Goal: Information Seeking & Learning: Understand process/instructions

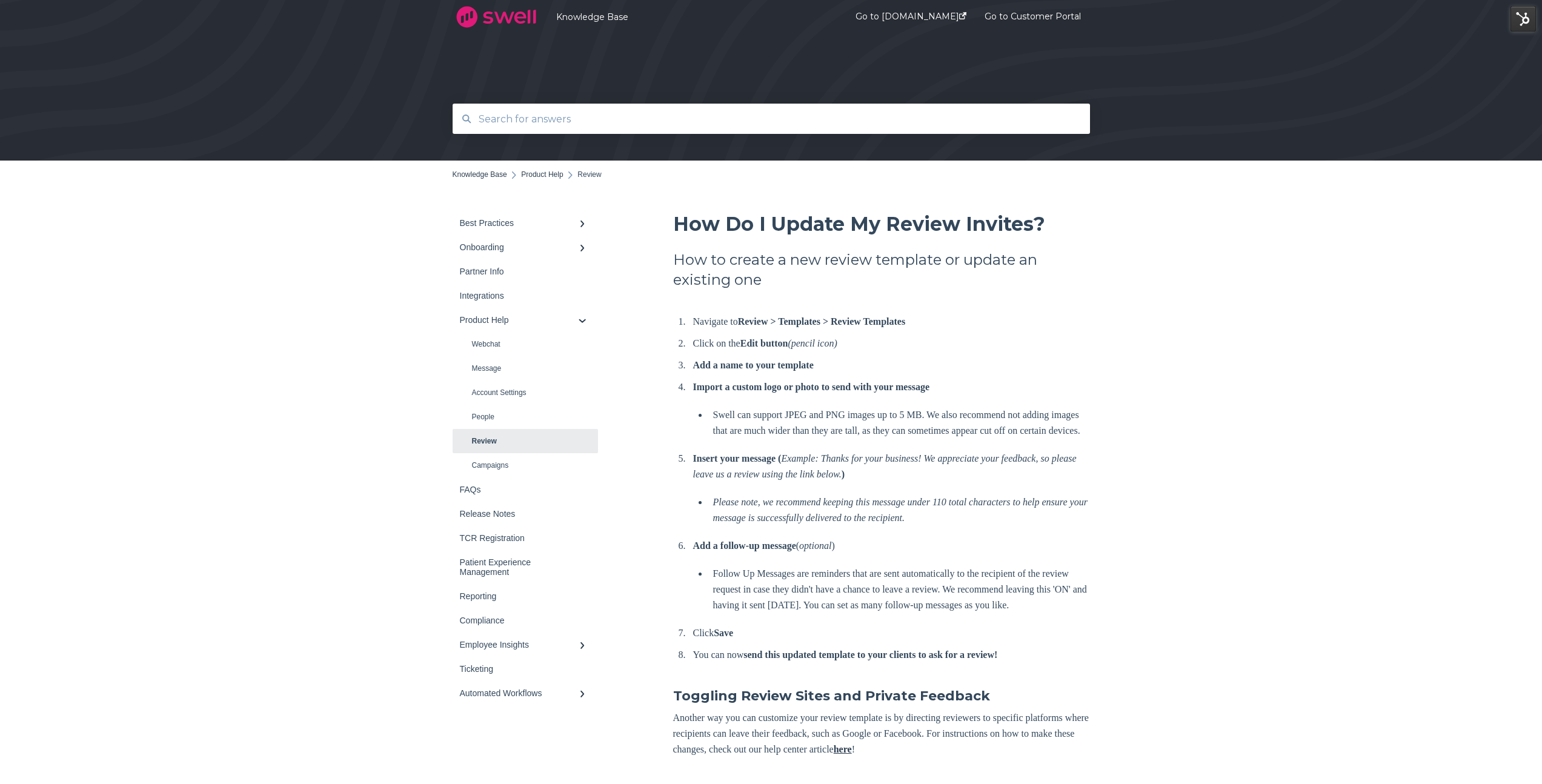
click at [525, 115] on input "text" at bounding box center [772, 119] width 601 height 26
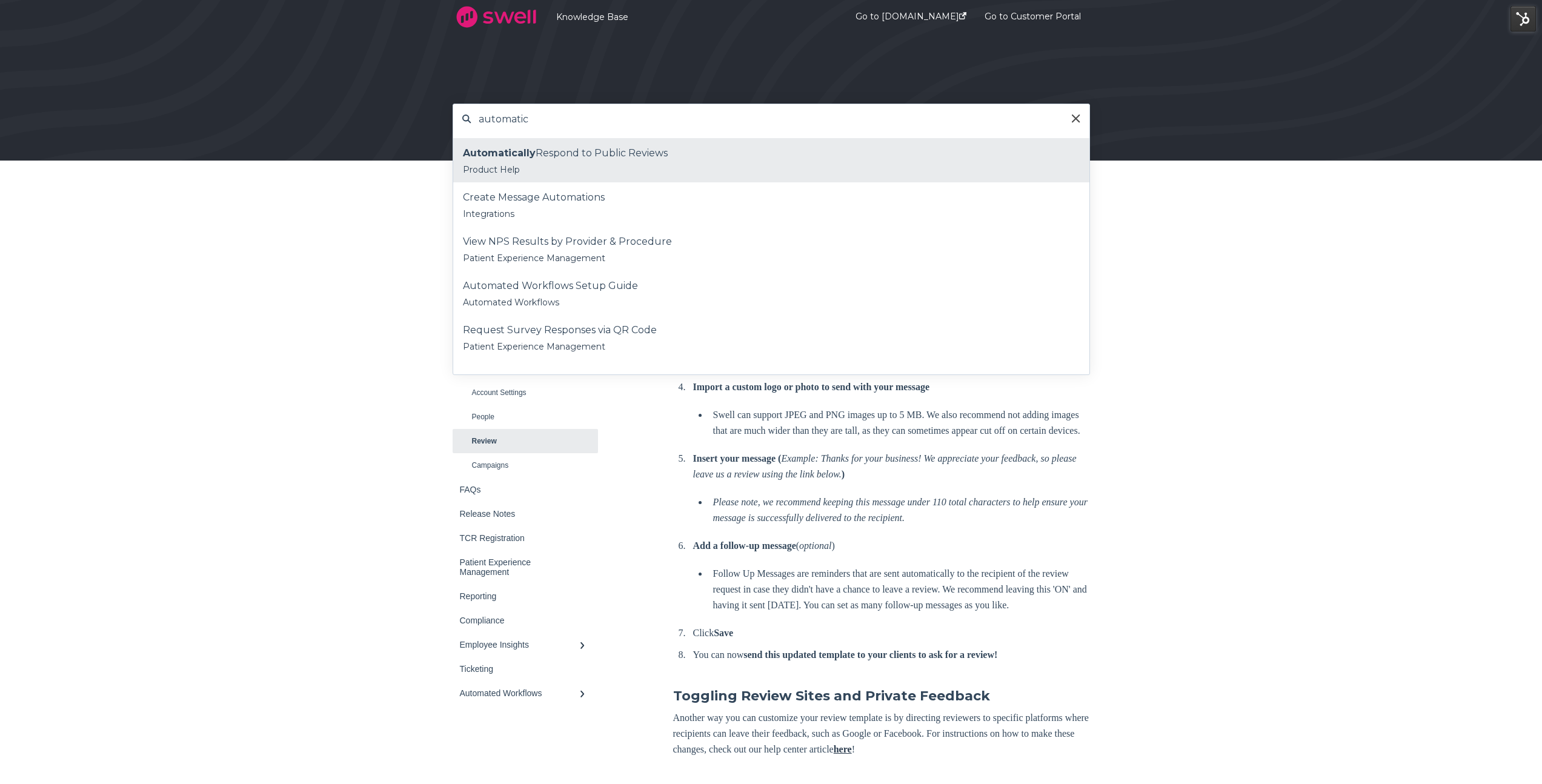
type input "automatic"
click at [543, 144] on div "Automatically Respond to Public Reviews" at bounding box center [772, 153] width 617 height 18
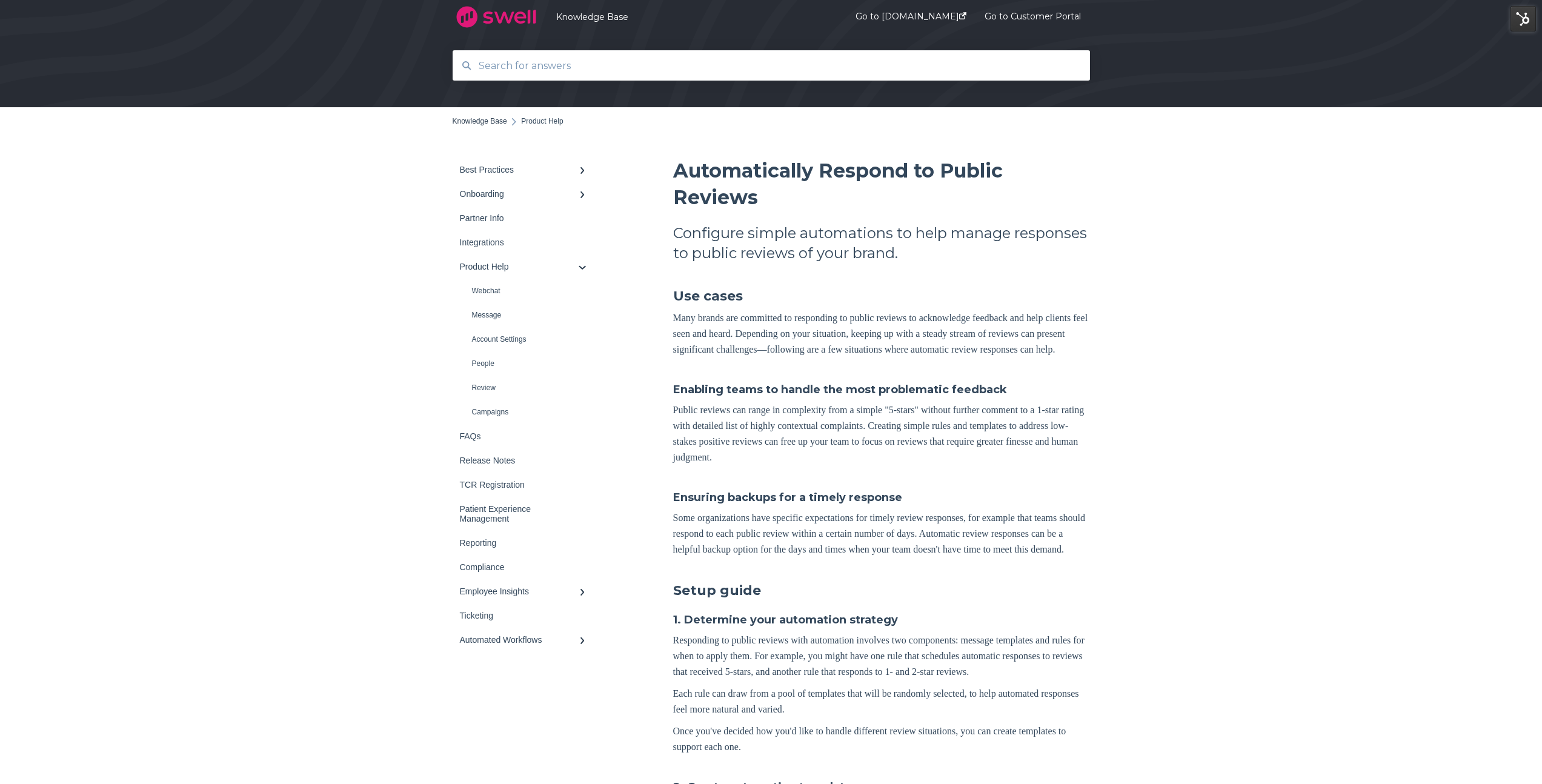
scroll to position [83, 0]
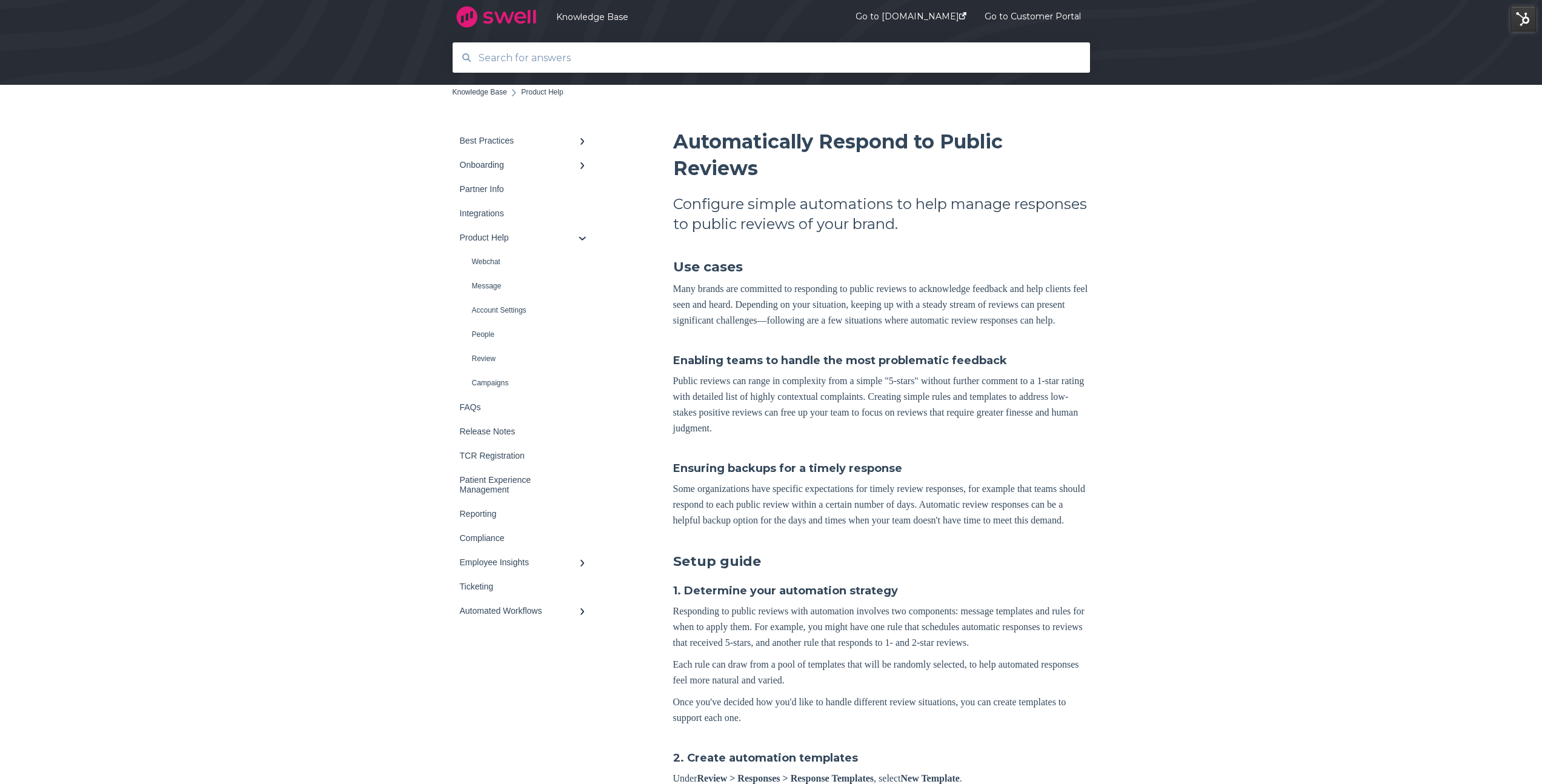
drag, startPoint x: 825, startPoint y: 303, endPoint x: 956, endPoint y: 305, distance: 131.0
click at [956, 305] on p "Many brands are committed to responding to public reviews to acknowledge feedba…" at bounding box center [881, 305] width 417 height 47
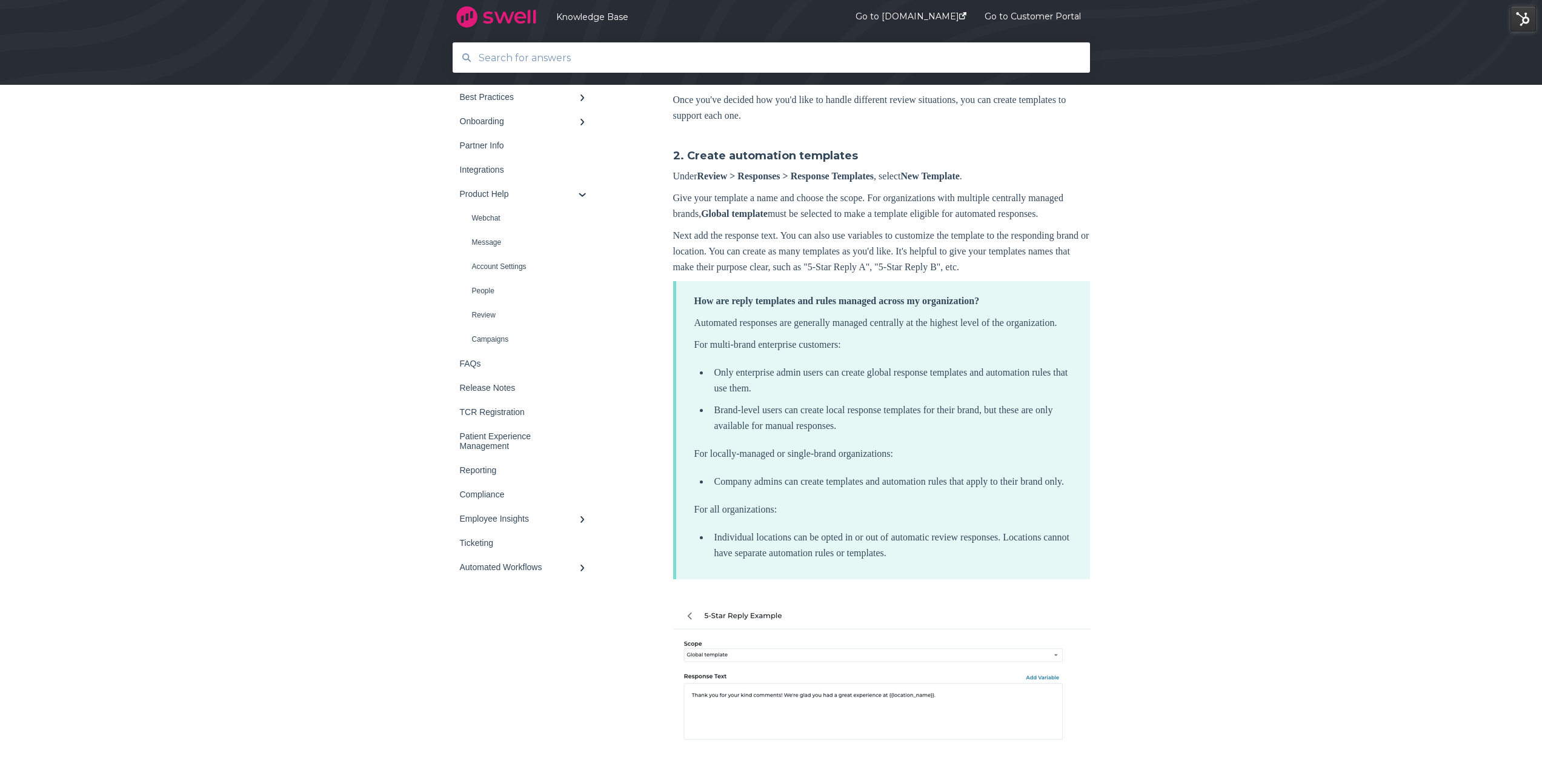
scroll to position [669, 0]
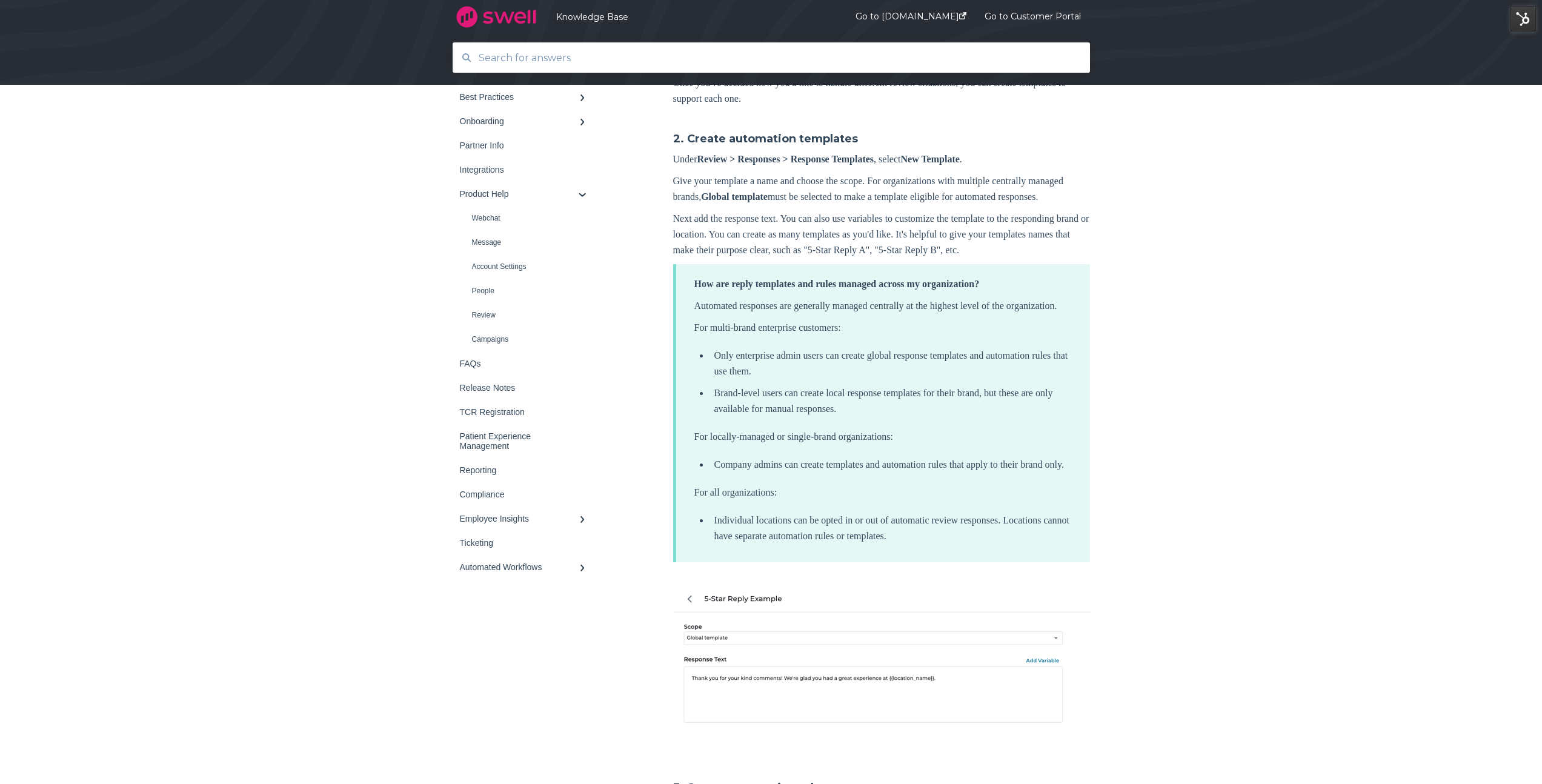
scroll to position [739, 0]
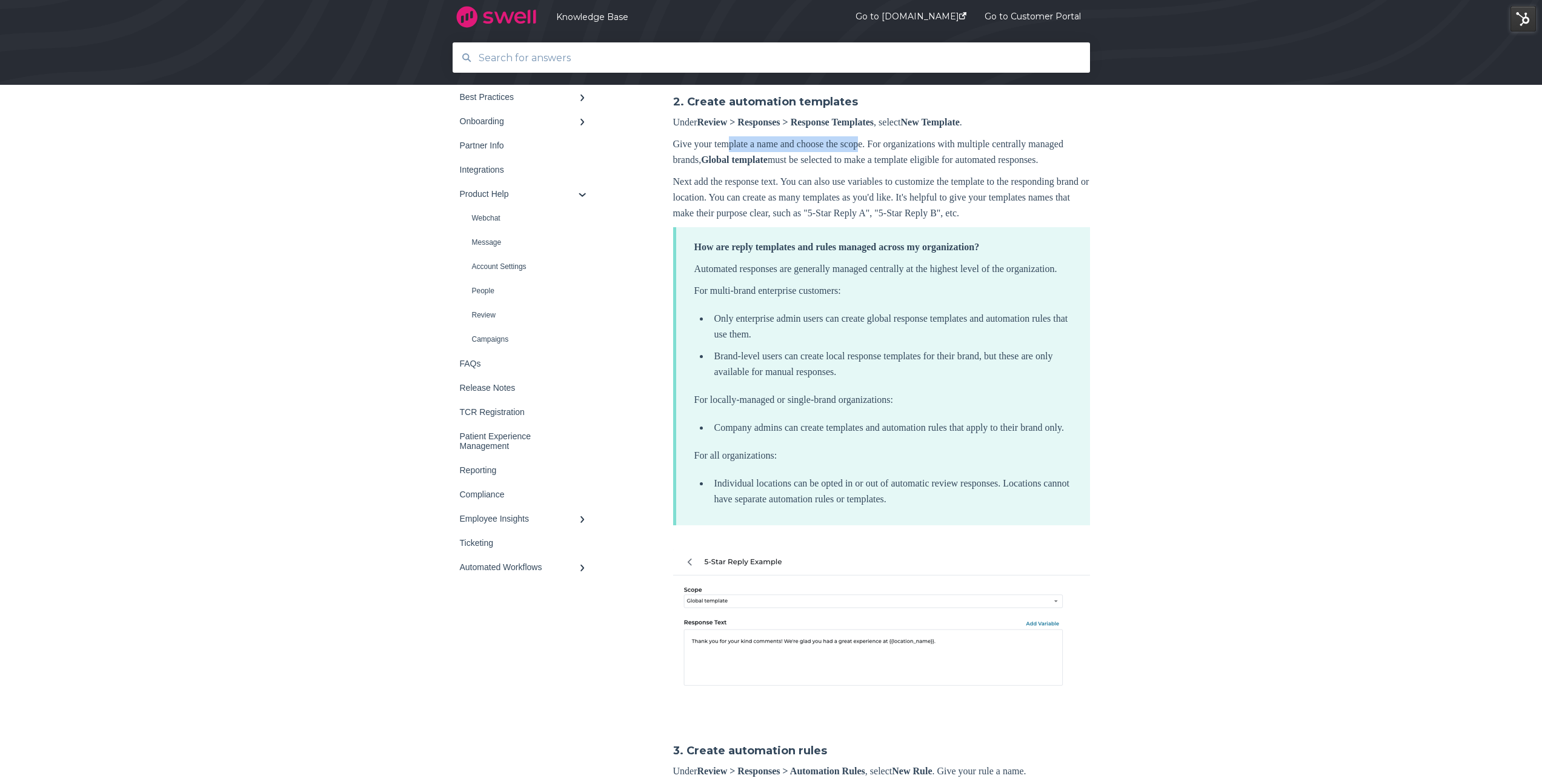
drag, startPoint x: 748, startPoint y: 192, endPoint x: 877, endPoint y: 192, distance: 129.0
click at [877, 168] on p "Give your template a name and choose the scope. For organizations with multiple…" at bounding box center [881, 152] width 417 height 32
drag, startPoint x: 724, startPoint y: 191, endPoint x: 872, endPoint y: 196, distance: 148.1
click at [872, 168] on p "Give your template a name and choose the scope. For organizations with multiple…" at bounding box center [881, 152] width 417 height 32
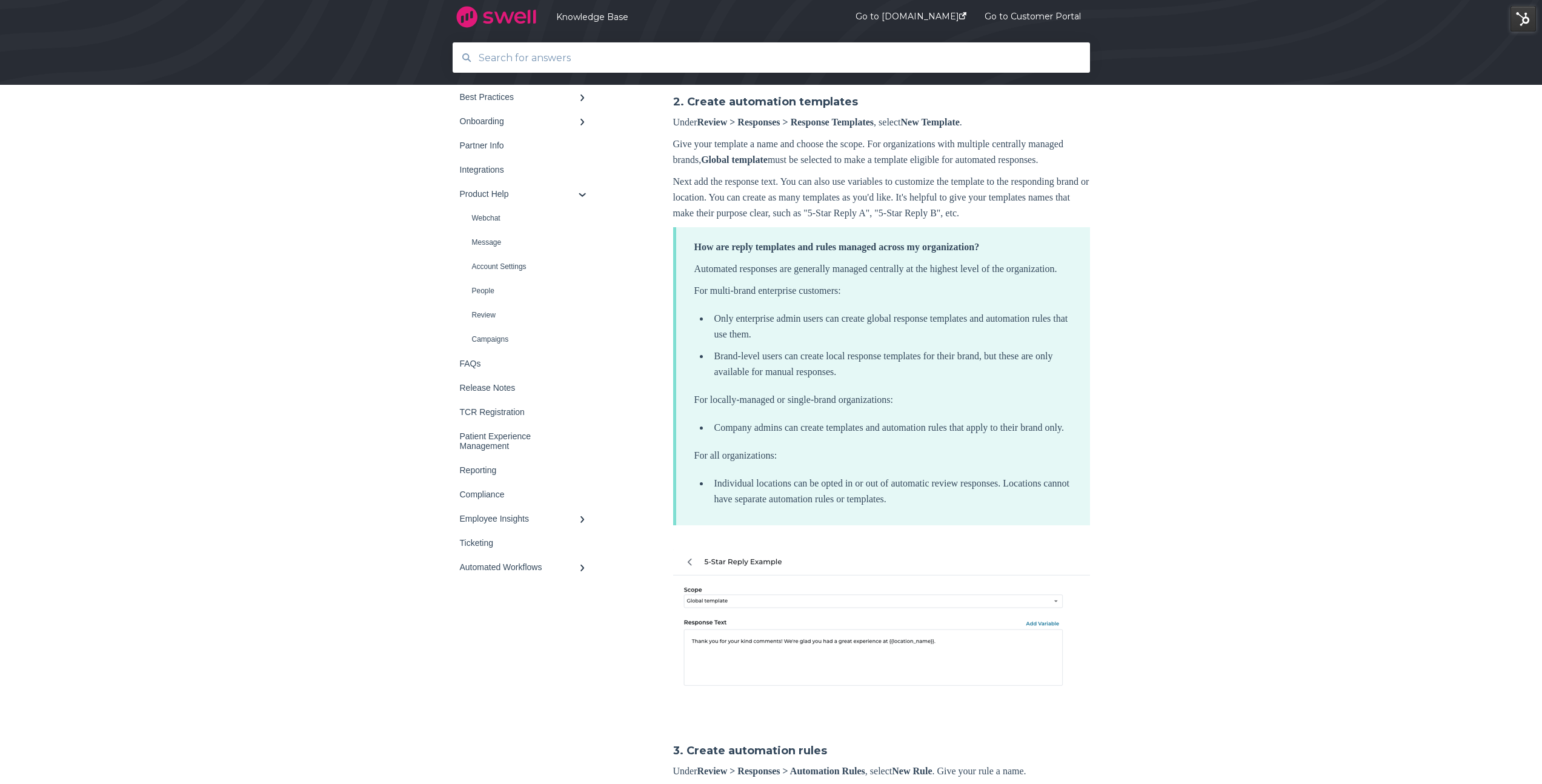
click at [874, 168] on p "Give your template a name and choose the scope. For organizations with multiple…" at bounding box center [881, 152] width 417 height 32
drag, startPoint x: 892, startPoint y: 192, endPoint x: 1068, endPoint y: 201, distance: 176.2
click at [1068, 168] on p "Give your template a name and choose the scope. For organizations with multiple…" at bounding box center [881, 152] width 417 height 32
drag, startPoint x: 723, startPoint y: 206, endPoint x: 739, endPoint y: 206, distance: 16.0
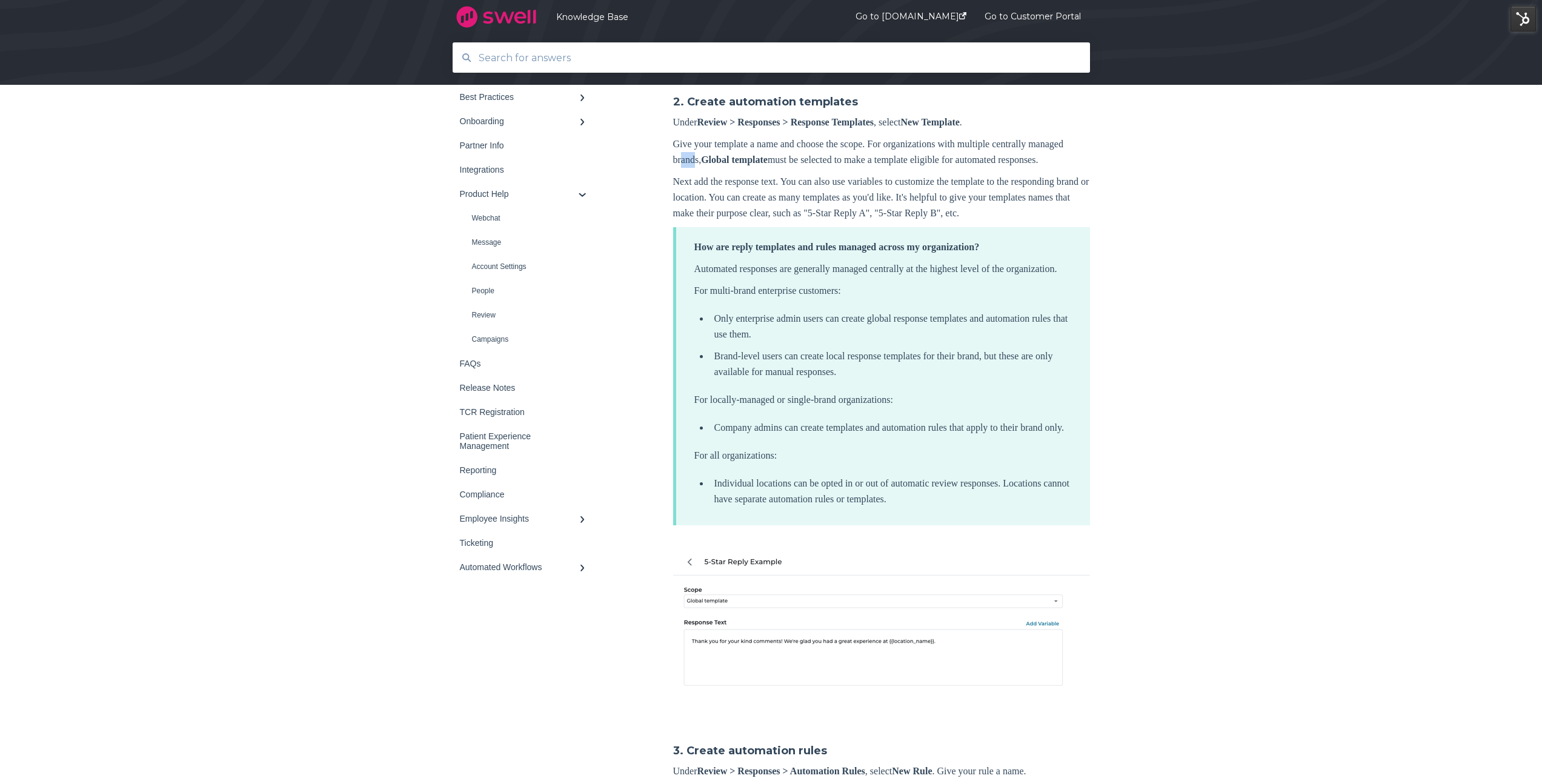
click at [739, 168] on p "Give your template a name and choose the scope. For organizations with multiple…" at bounding box center [881, 152] width 417 height 32
drag, startPoint x: 800, startPoint y: 206, endPoint x: 1088, endPoint y: 213, distance: 288.1
click at [1088, 168] on p "Give your template a name and choose the scope. For organizations with multiple…" at bounding box center [881, 152] width 417 height 32
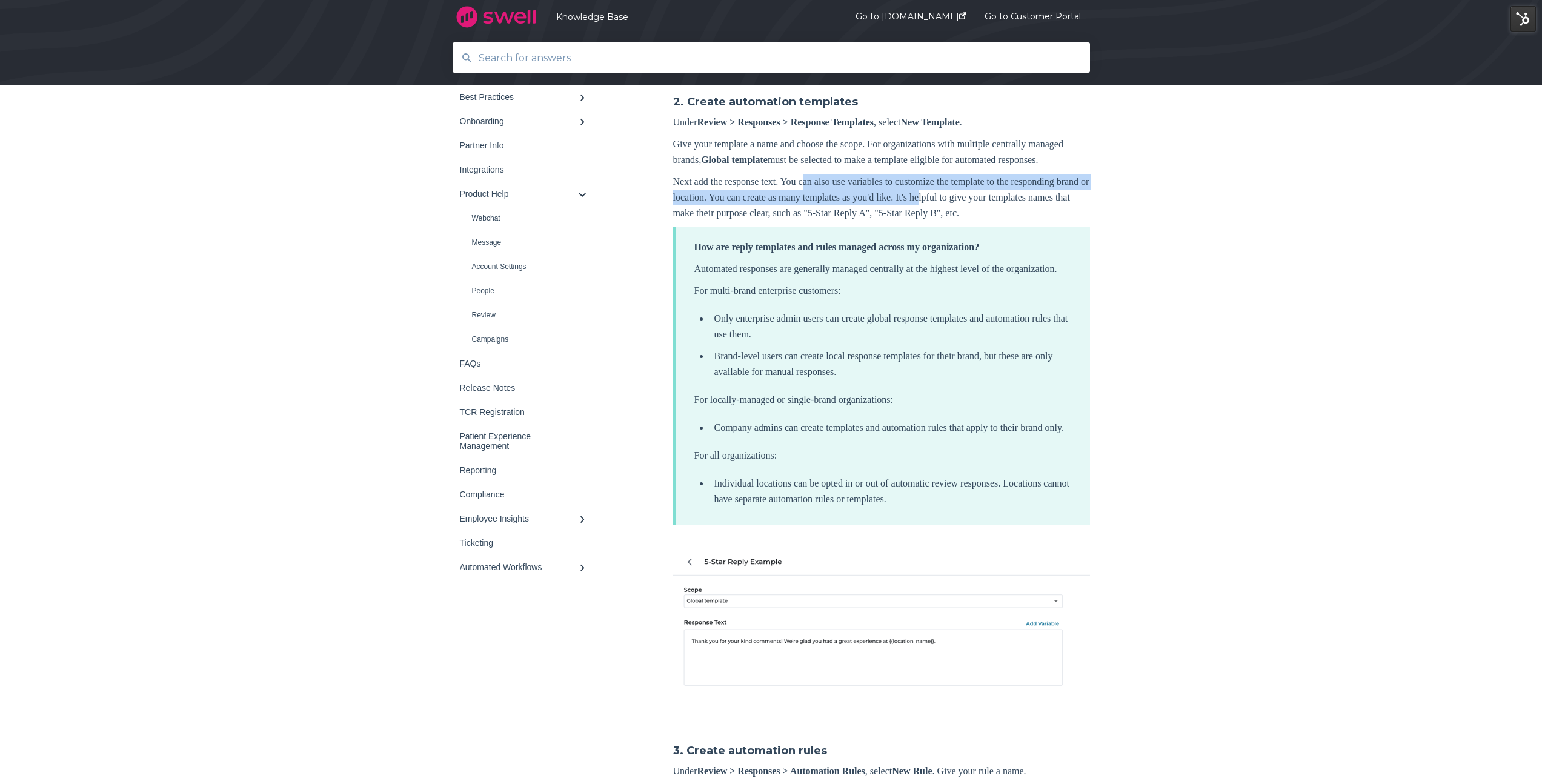
drag, startPoint x: 839, startPoint y: 250, endPoint x: 1032, endPoint y: 254, distance: 193.0
click at [1032, 221] on p "Next add the response text. You can also use variables to customize the templat…" at bounding box center [881, 197] width 417 height 47
drag, startPoint x: 811, startPoint y: 261, endPoint x: 996, endPoint y: 259, distance: 185.0
click at [979, 221] on p "Next add the response text. You can also use variables to customize the templat…" at bounding box center [881, 197] width 417 height 47
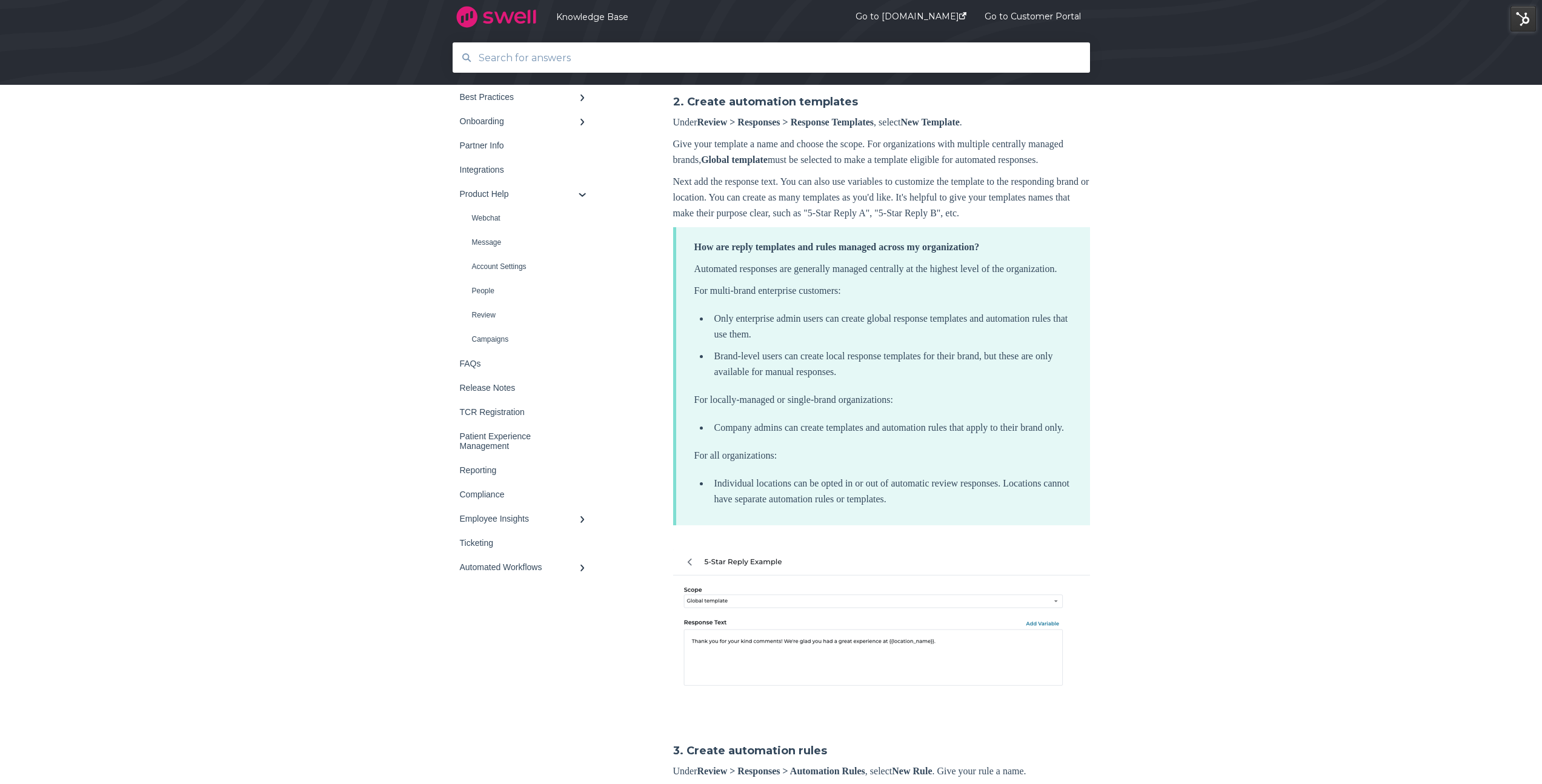
click at [1030, 221] on p "Next add the response text. You can also use variables to customize the templat…" at bounding box center [881, 197] width 417 height 47
drag, startPoint x: 680, startPoint y: 274, endPoint x: 890, endPoint y: 279, distance: 210.1
click at [891, 221] on p "Next add the response text. You can also use variables to customize the templat…" at bounding box center [881, 197] width 417 height 47
click at [919, 221] on p "Next add the response text. You can also use variables to customize the templat…" at bounding box center [881, 197] width 417 height 47
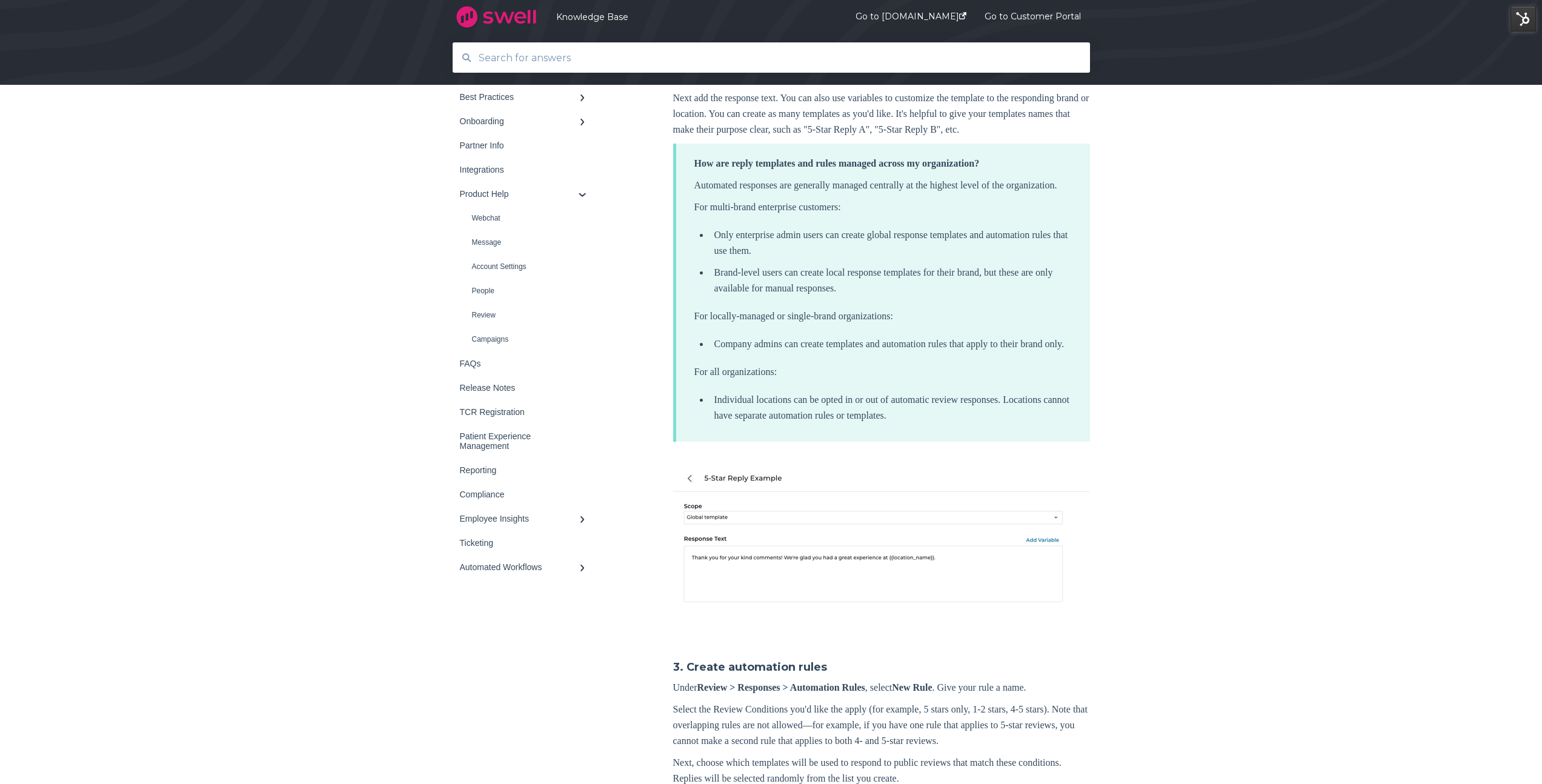
scroll to position [836, 0]
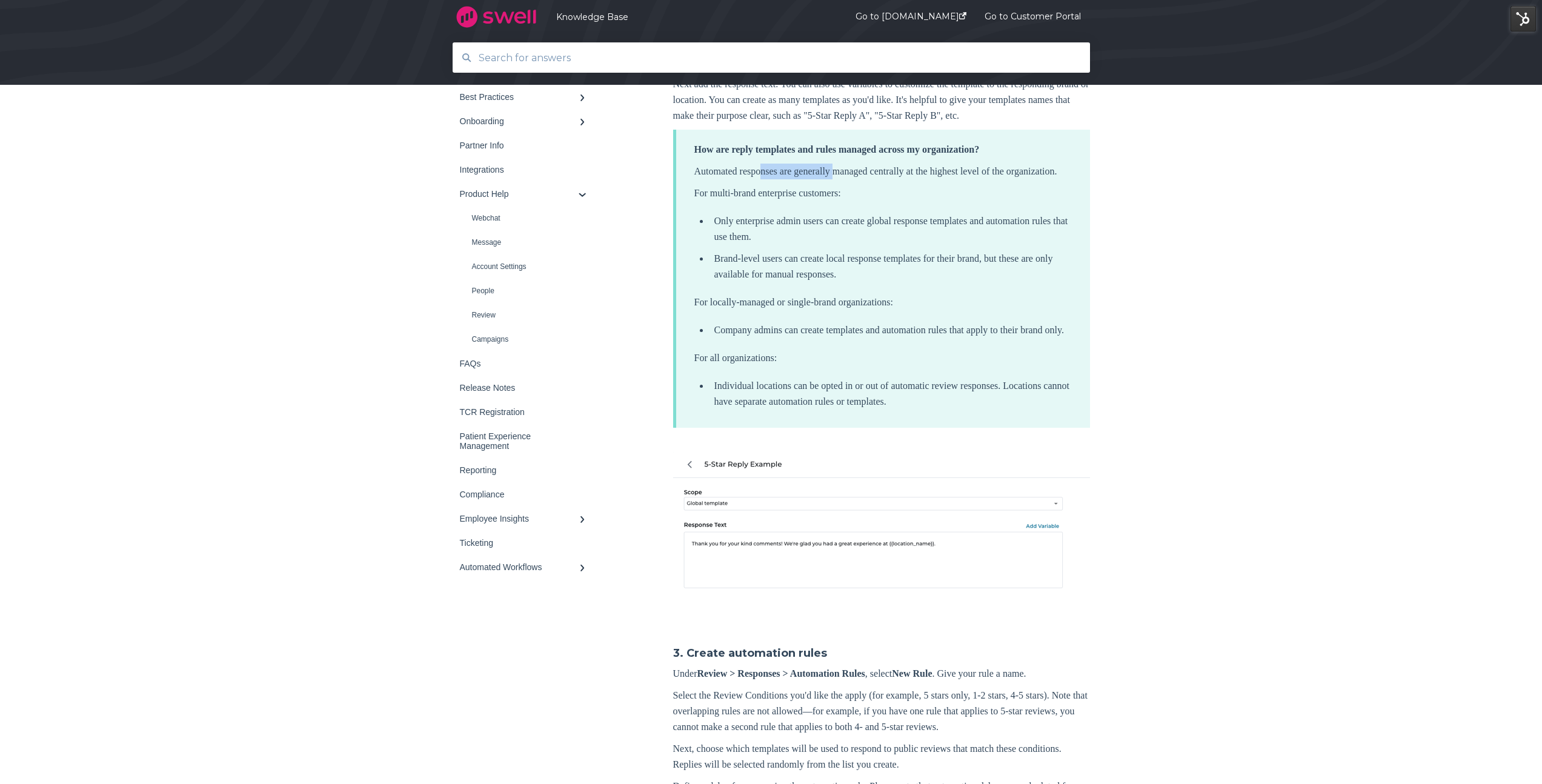
drag, startPoint x: 772, startPoint y: 254, endPoint x: 847, endPoint y: 252, distance: 75.0
click at [847, 179] on p "Automated responses are generally managed centrally at the highest level of the…" at bounding box center [883, 171] width 377 height 16
click at [848, 179] on p "Automated responses are generally managed centrally at the highest level of the…" at bounding box center [883, 171] width 377 height 16
drag, startPoint x: 707, startPoint y: 283, endPoint x: 847, endPoint y: 283, distance: 140.0
click at [847, 201] on p "For multi-brand enterprise customers:" at bounding box center [883, 193] width 377 height 16
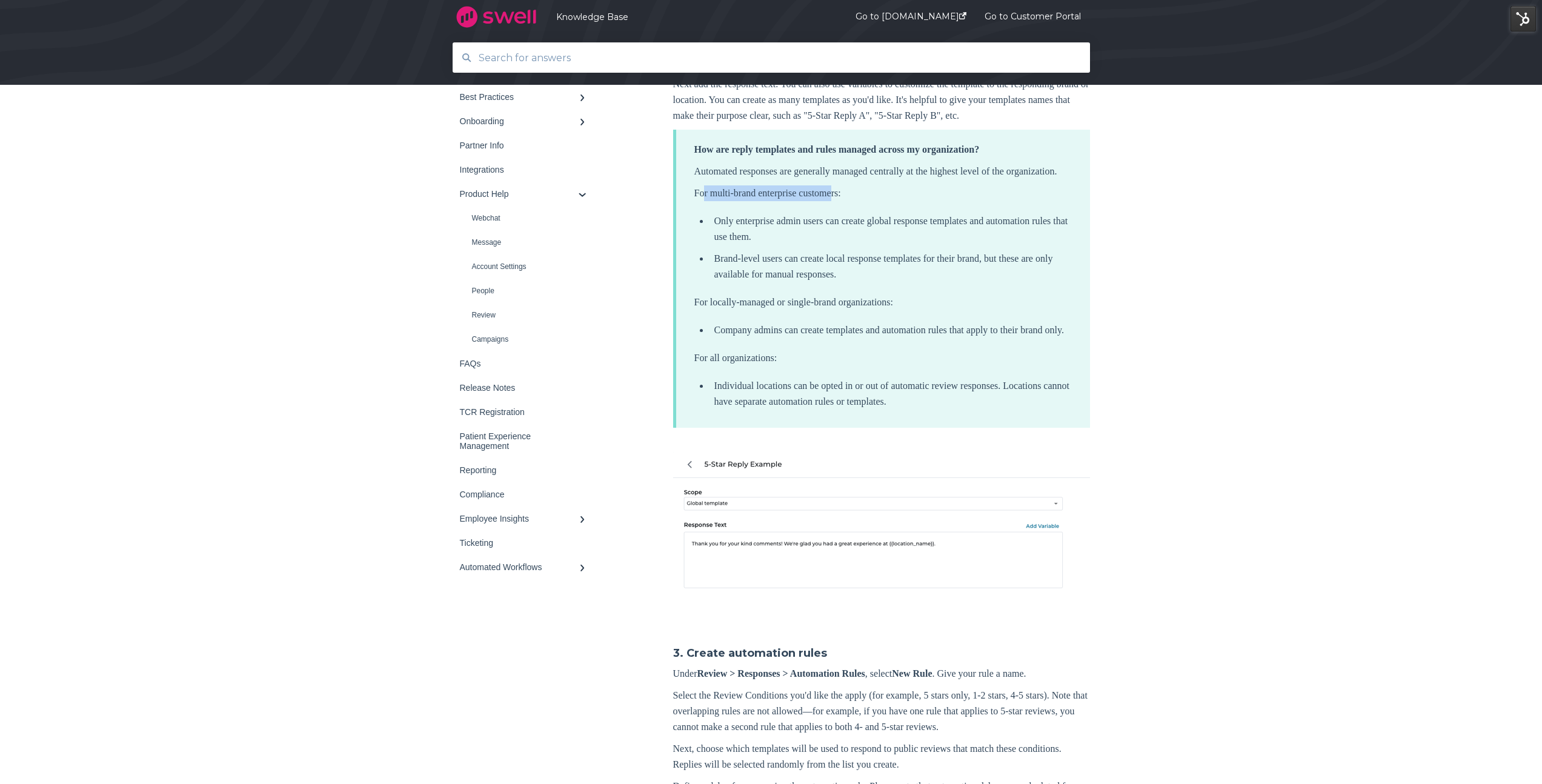
click at [847, 201] on p "For multi-brand enterprise customers:" at bounding box center [883, 193] width 377 height 16
drag, startPoint x: 722, startPoint y: 317, endPoint x: 1043, endPoint y: 315, distance: 321.0
click at [1043, 245] on li "Only enterprise admin users can create global response templates and automation…" at bounding box center [890, 229] width 362 height 32
click at [999, 245] on li "Only enterprise admin users can create global response templates and automation…" at bounding box center [890, 229] width 362 height 32
drag, startPoint x: 730, startPoint y: 356, endPoint x: 1039, endPoint y: 360, distance: 309.0
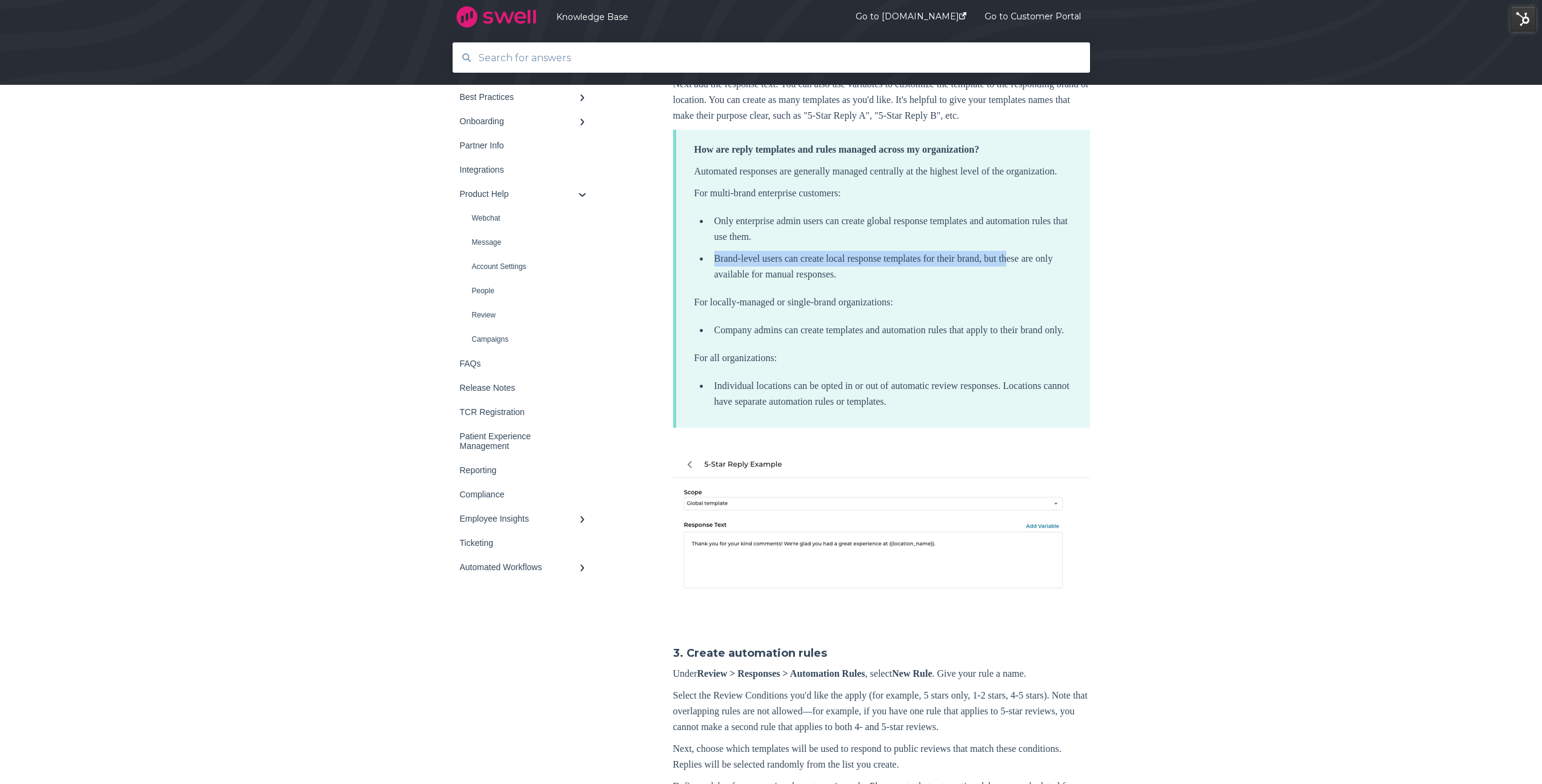
click at [1039, 282] on li "Brand-level users can create local response templates for their brand, but thes…" at bounding box center [890, 267] width 362 height 32
drag, startPoint x: 713, startPoint y: 315, endPoint x: 952, endPoint y: 317, distance: 239.0
click at [952, 245] on li "Only enterprise admin users can create global response templates and automation…" at bounding box center [890, 229] width 362 height 32
click at [1164, 424] on div "Back to home Knowledge Base Product Help Best Practices Survey Onboarding" at bounding box center [771, 793] width 1542 height 2938
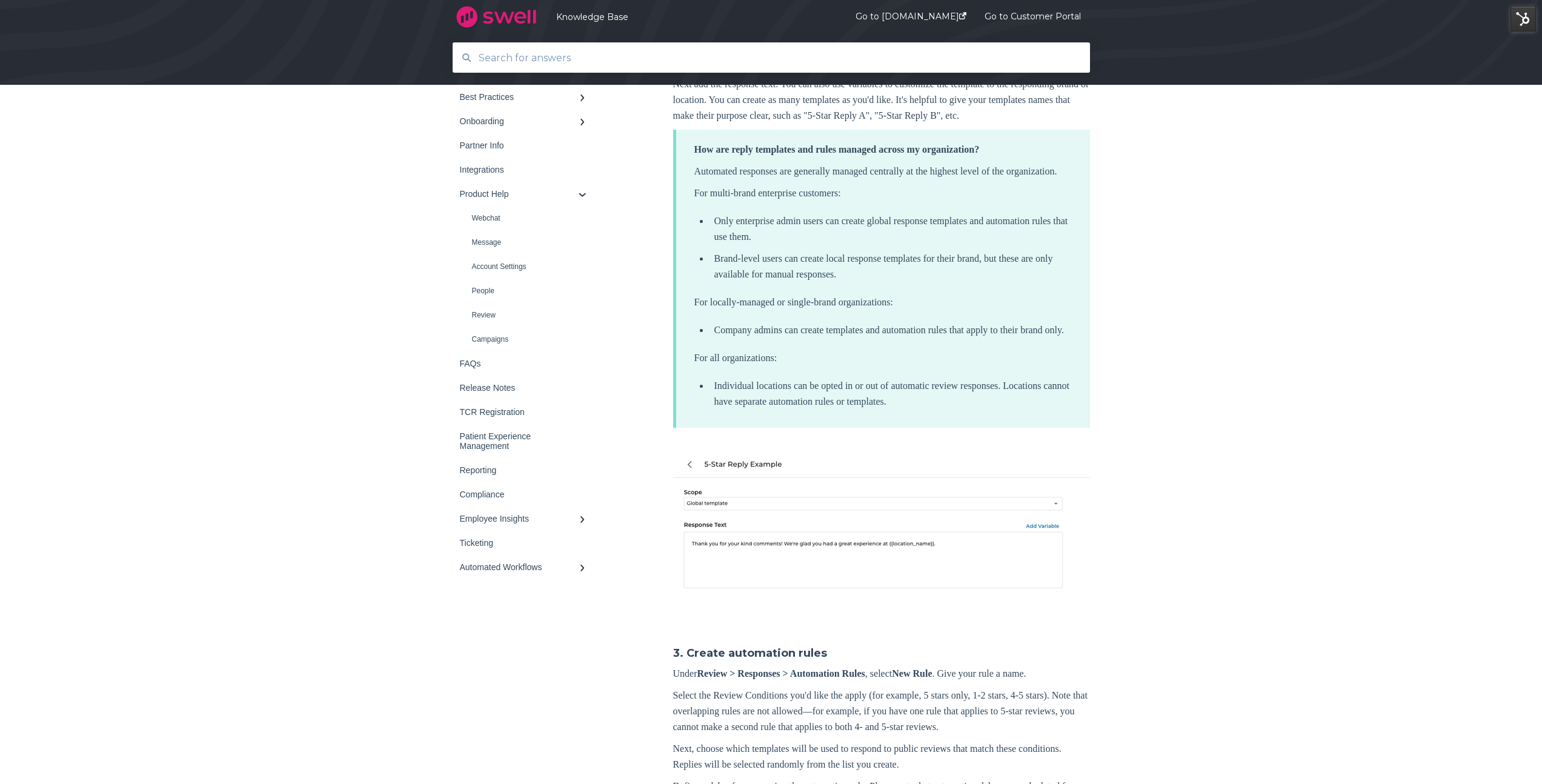
drag, startPoint x: 732, startPoint y: 356, endPoint x: 791, endPoint y: 358, distance: 59.0
click at [791, 282] on li "Brand-level users can create local response templates for their brand, but thes…" at bounding box center [890, 267] width 362 height 32
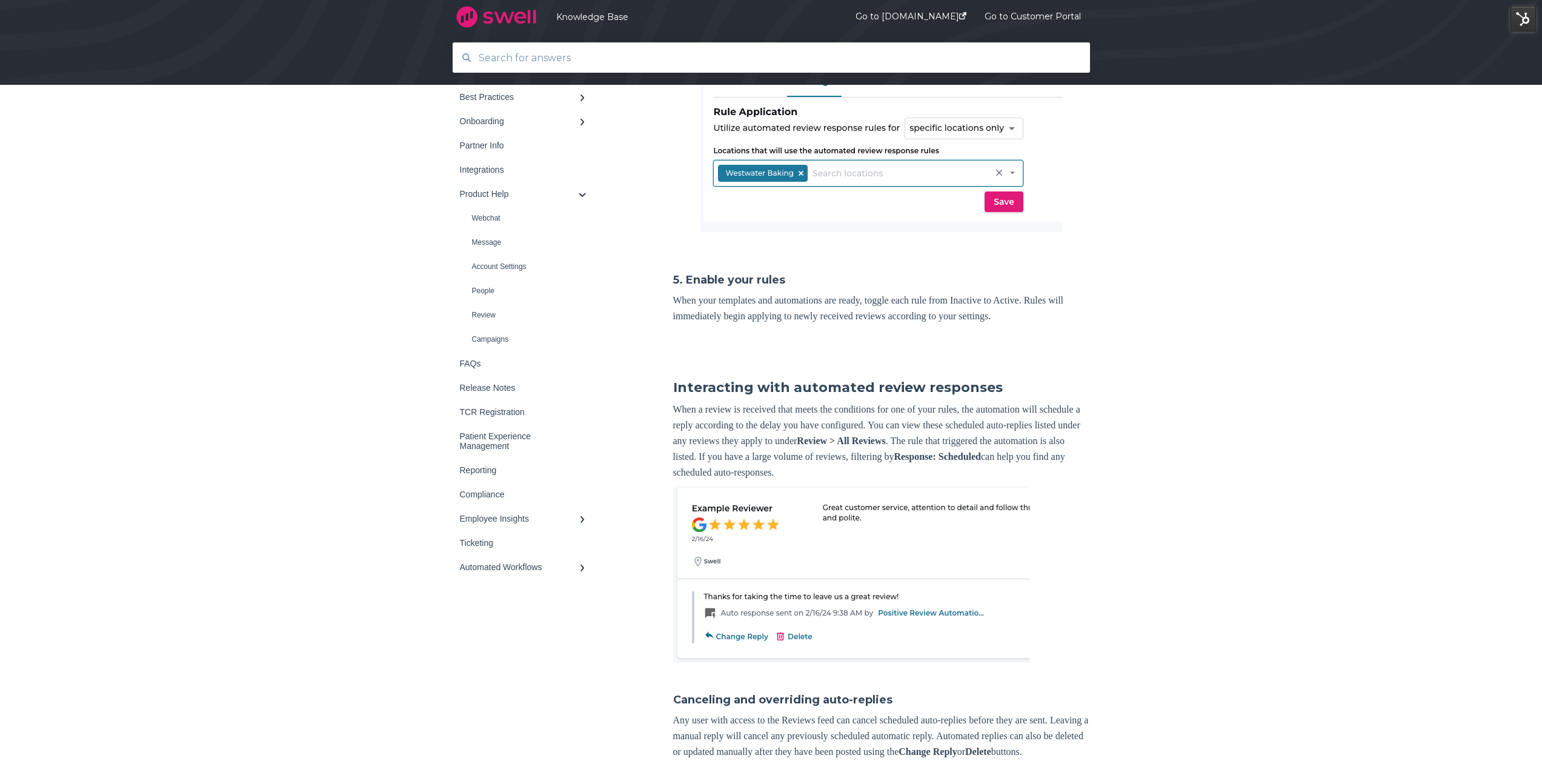
scroll to position [2067, 0]
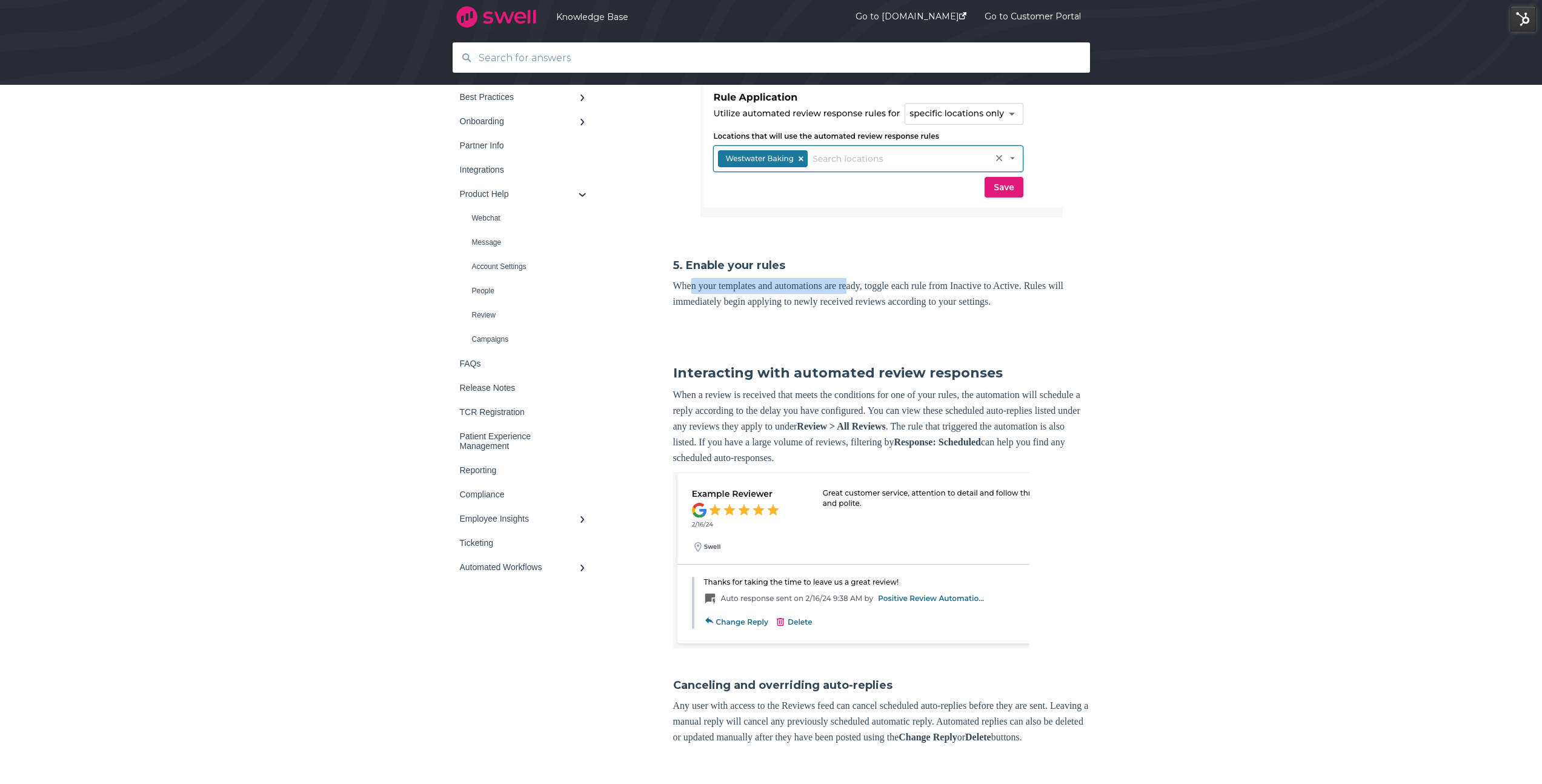
drag, startPoint x: 692, startPoint y: 397, endPoint x: 864, endPoint y: 400, distance: 172.0
click at [864, 310] on p "When your templates and automations are ready, toggle each rule from Inactive t…" at bounding box center [881, 294] width 417 height 32
click at [905, 310] on p "When your templates and automations are ready, toggle each rule from Inactive t…" at bounding box center [881, 294] width 417 height 32
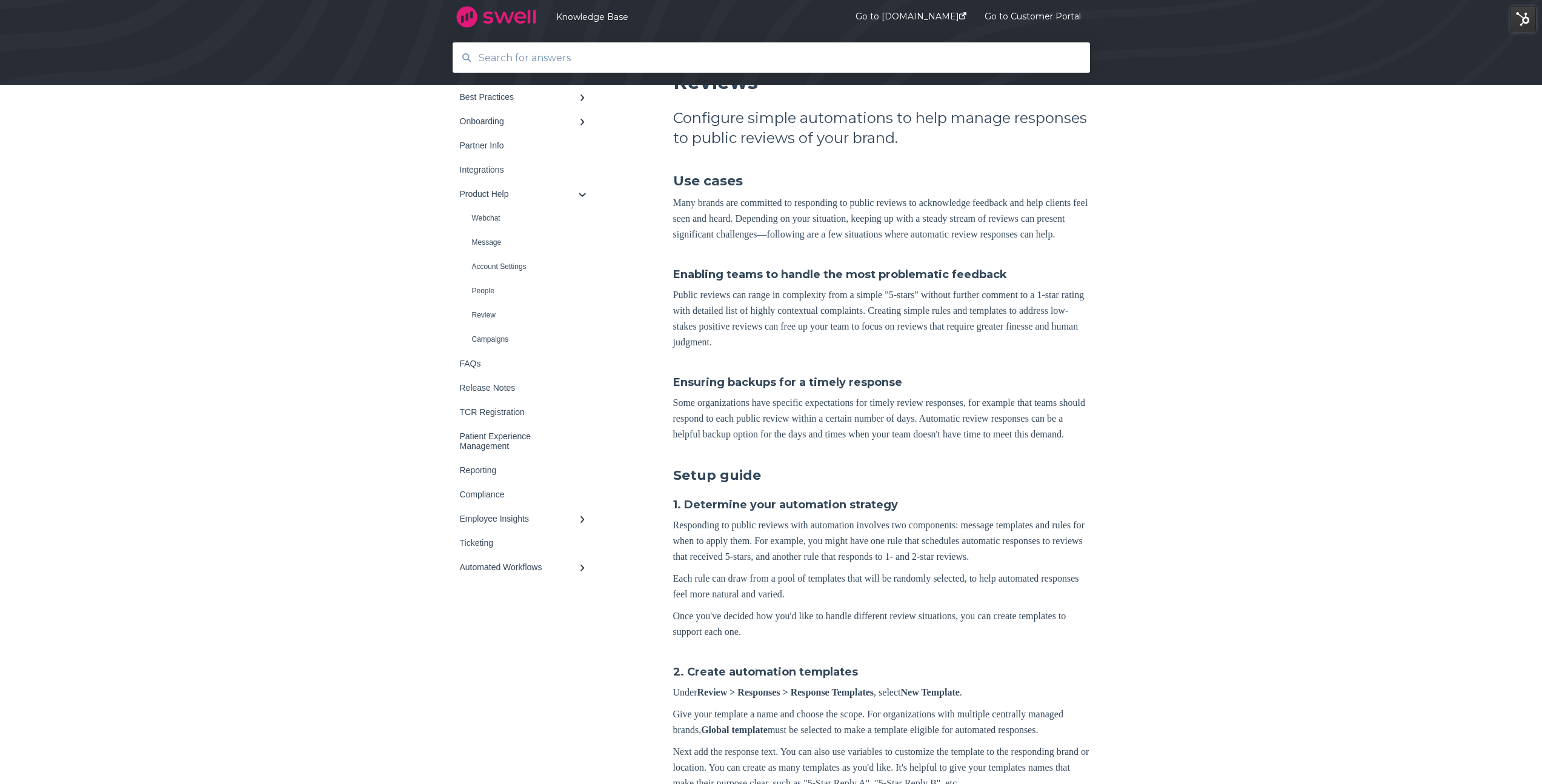
scroll to position [169, 0]
drag, startPoint x: 806, startPoint y: 221, endPoint x: 1057, endPoint y: 219, distance: 251.0
click at [1056, 219] on p "Many brands are committed to responding to public reviews to acknowledge feedba…" at bounding box center [881, 218] width 417 height 47
click at [1057, 219] on p "Many brands are committed to responding to public reviews to acknowledge feedba…" at bounding box center [881, 218] width 417 height 47
drag, startPoint x: 927, startPoint y: 235, endPoint x: 948, endPoint y: 235, distance: 21.0
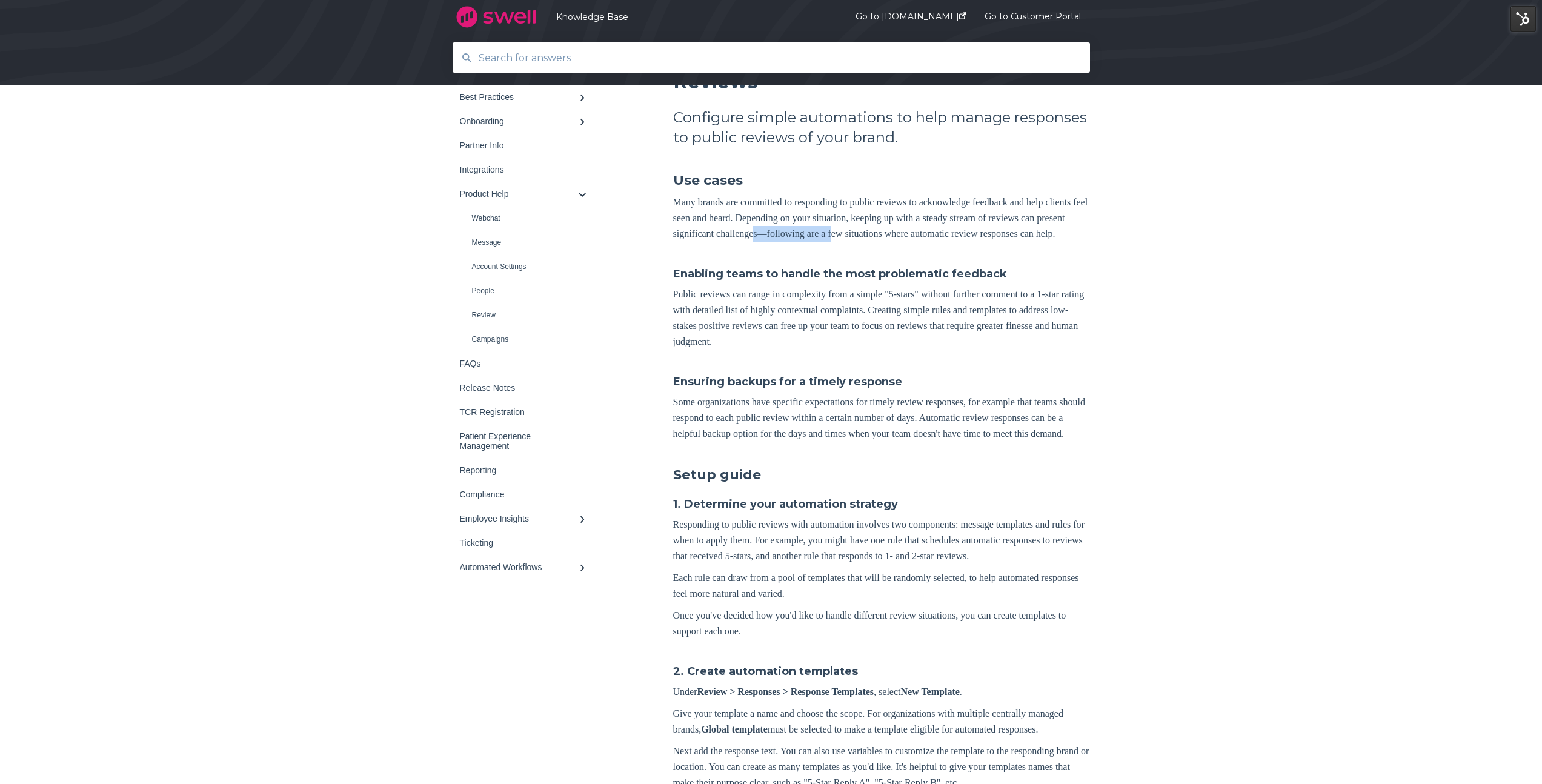
click at [940, 235] on p "Many brands are committed to responding to public reviews to acknowledge feedba…" at bounding box center [881, 218] width 417 height 47
click at [955, 236] on p "Many brands are committed to responding to public reviews to acknowledge feedba…" at bounding box center [881, 218] width 417 height 47
drag, startPoint x: 676, startPoint y: 314, endPoint x: 773, endPoint y: 317, distance: 97.0
click at [773, 317] on p "Public reviews can range in complexity from a simple "5-stars" without further …" at bounding box center [881, 318] width 417 height 63
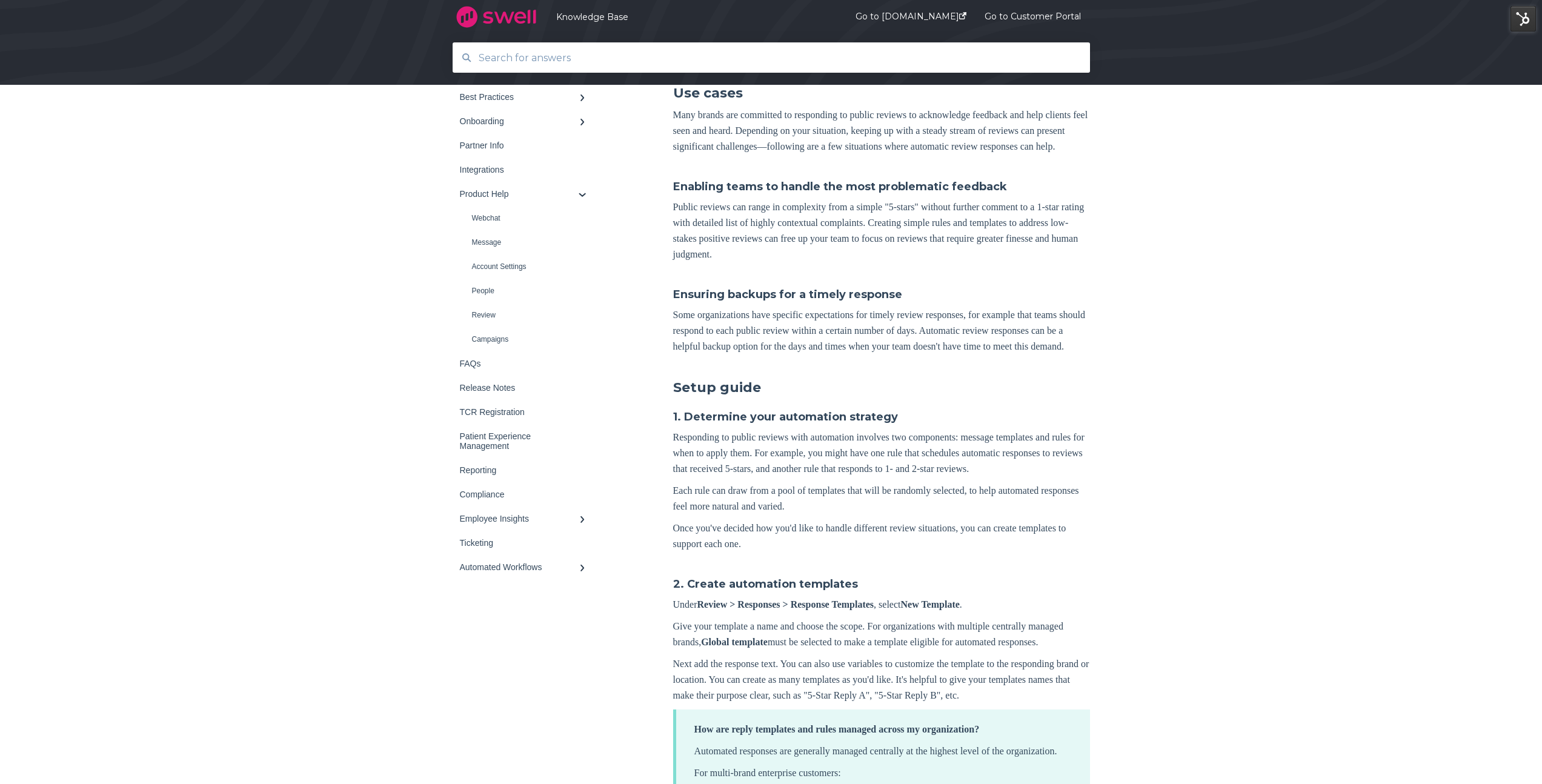
scroll to position [273, 0]
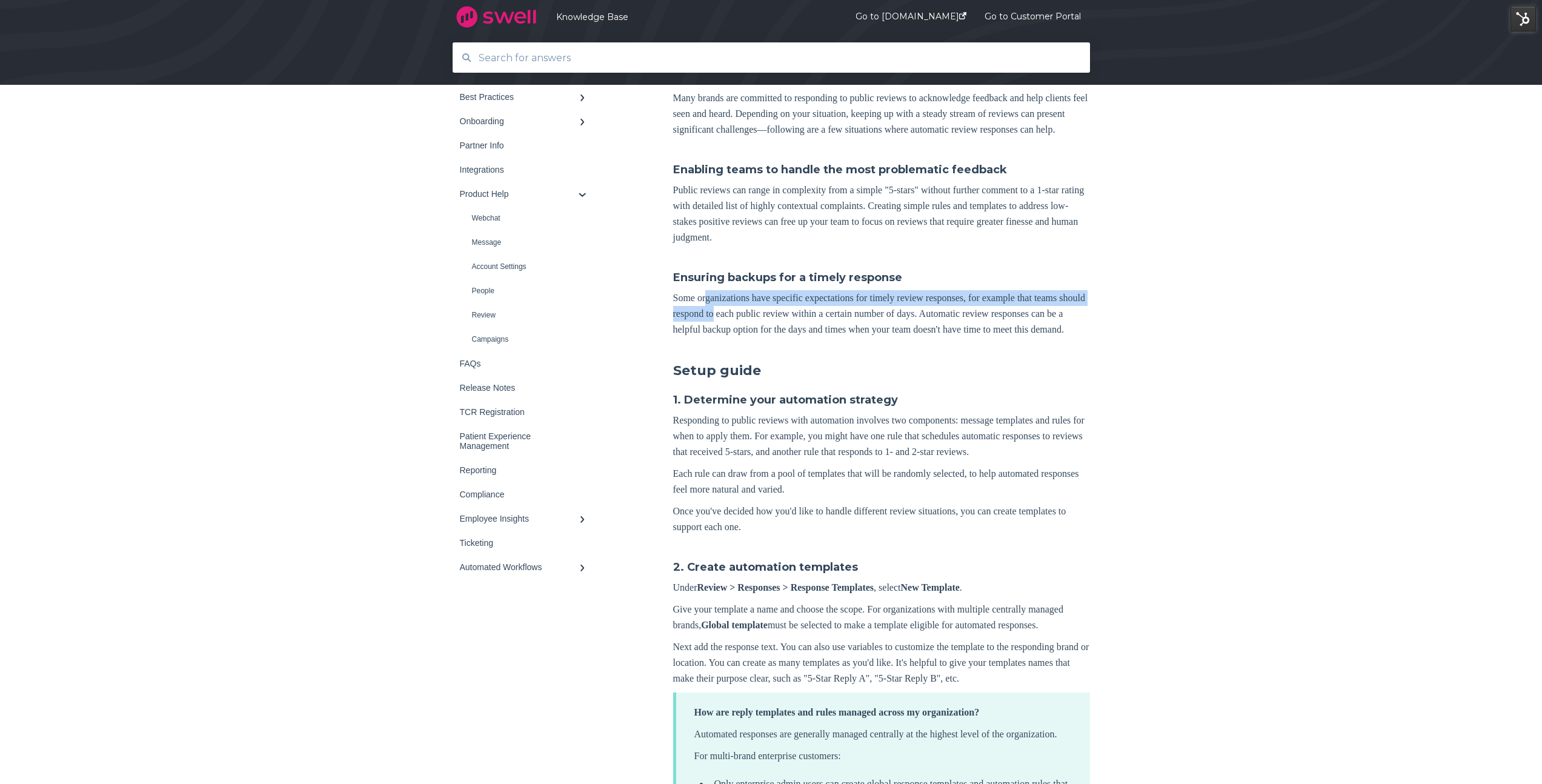
drag, startPoint x: 709, startPoint y: 317, endPoint x: 776, endPoint y: 324, distance: 67.4
click at [776, 324] on p "Some organizations have specific expectations for timely review responses, for …" at bounding box center [881, 313] width 417 height 47
click at [712, 326] on p "Some organizations have specific expectations for timely review responses, for …" at bounding box center [881, 313] width 417 height 47
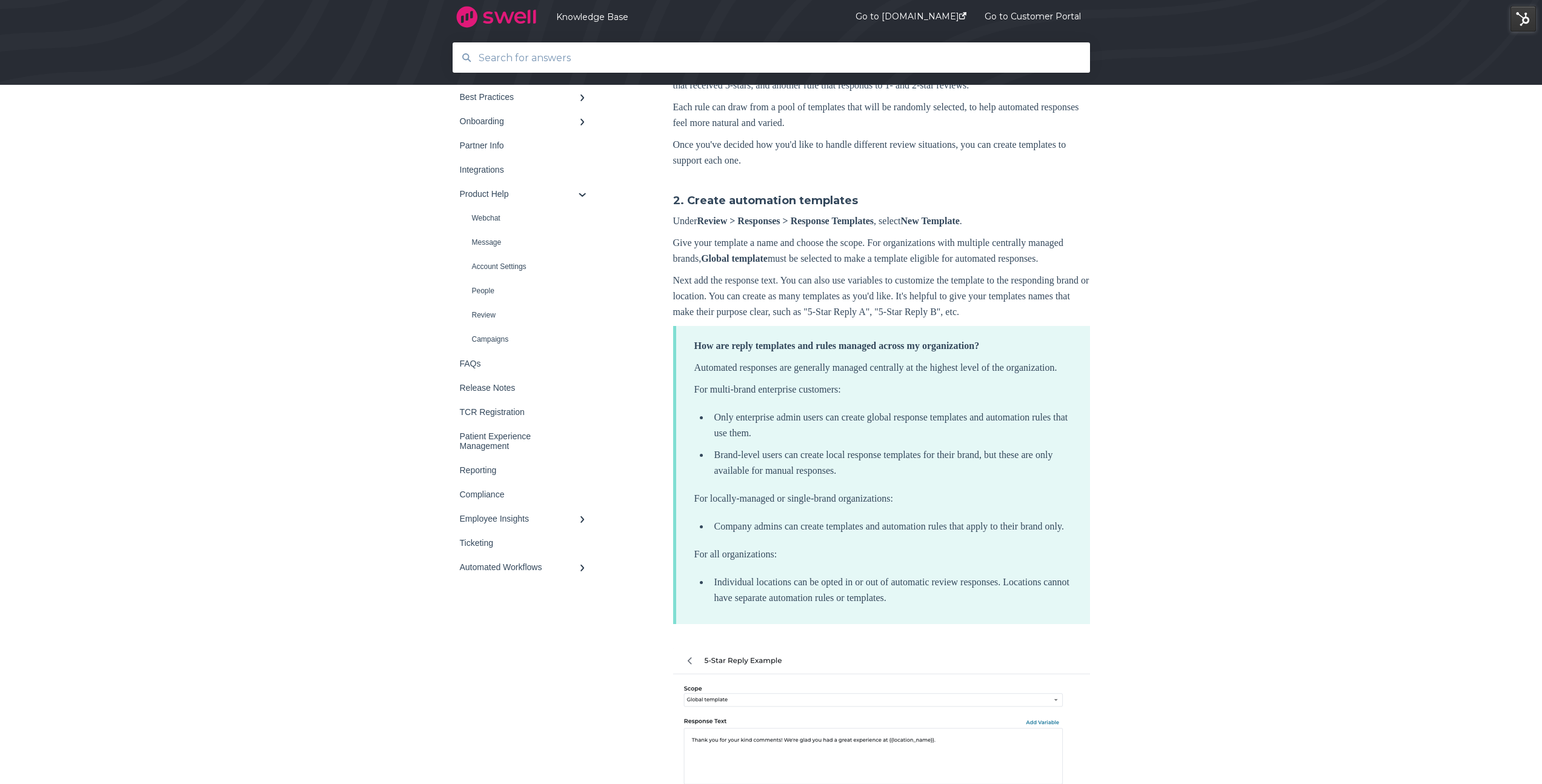
scroll to position [667, 0]
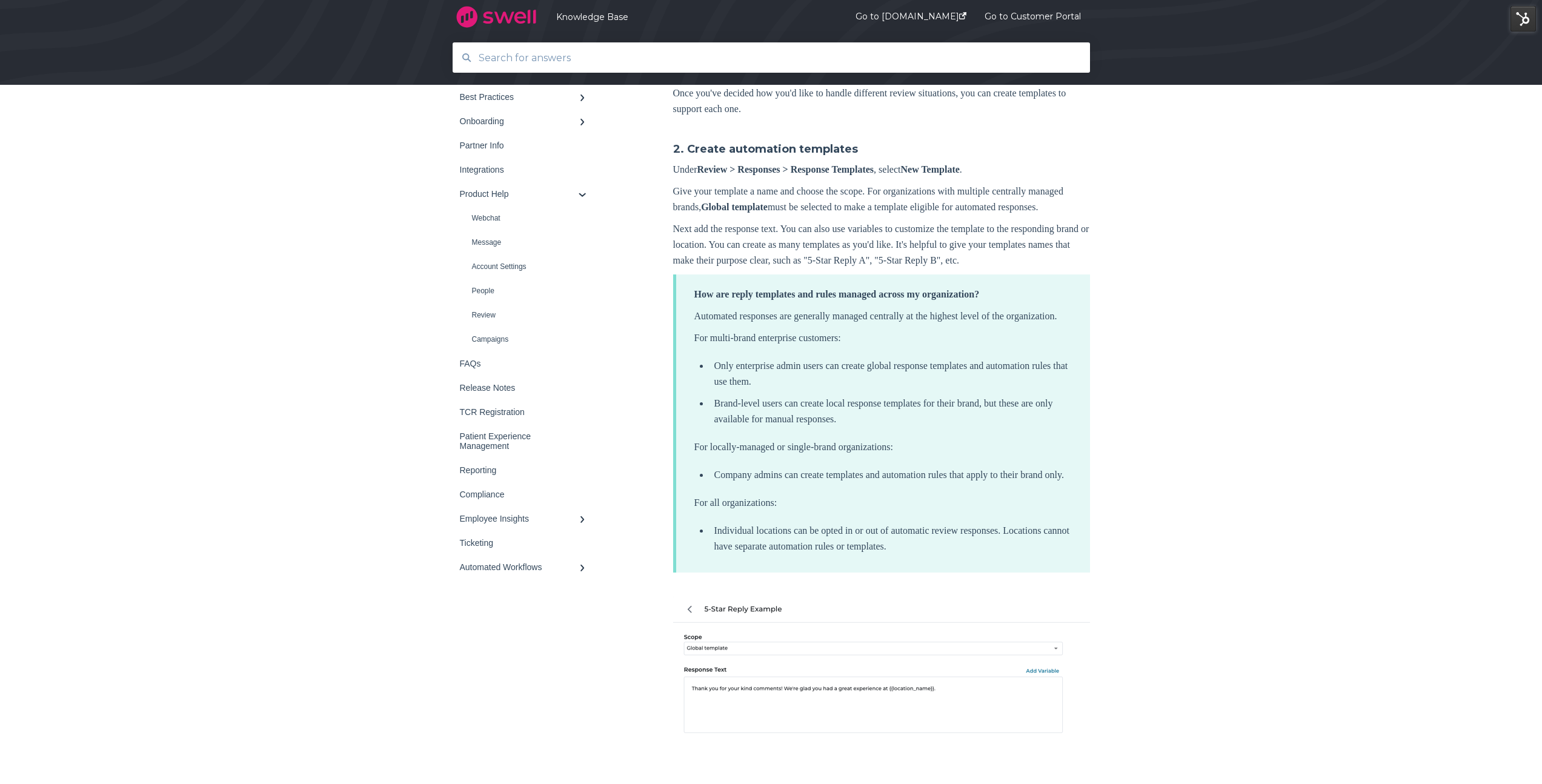
scroll to position [737, 0]
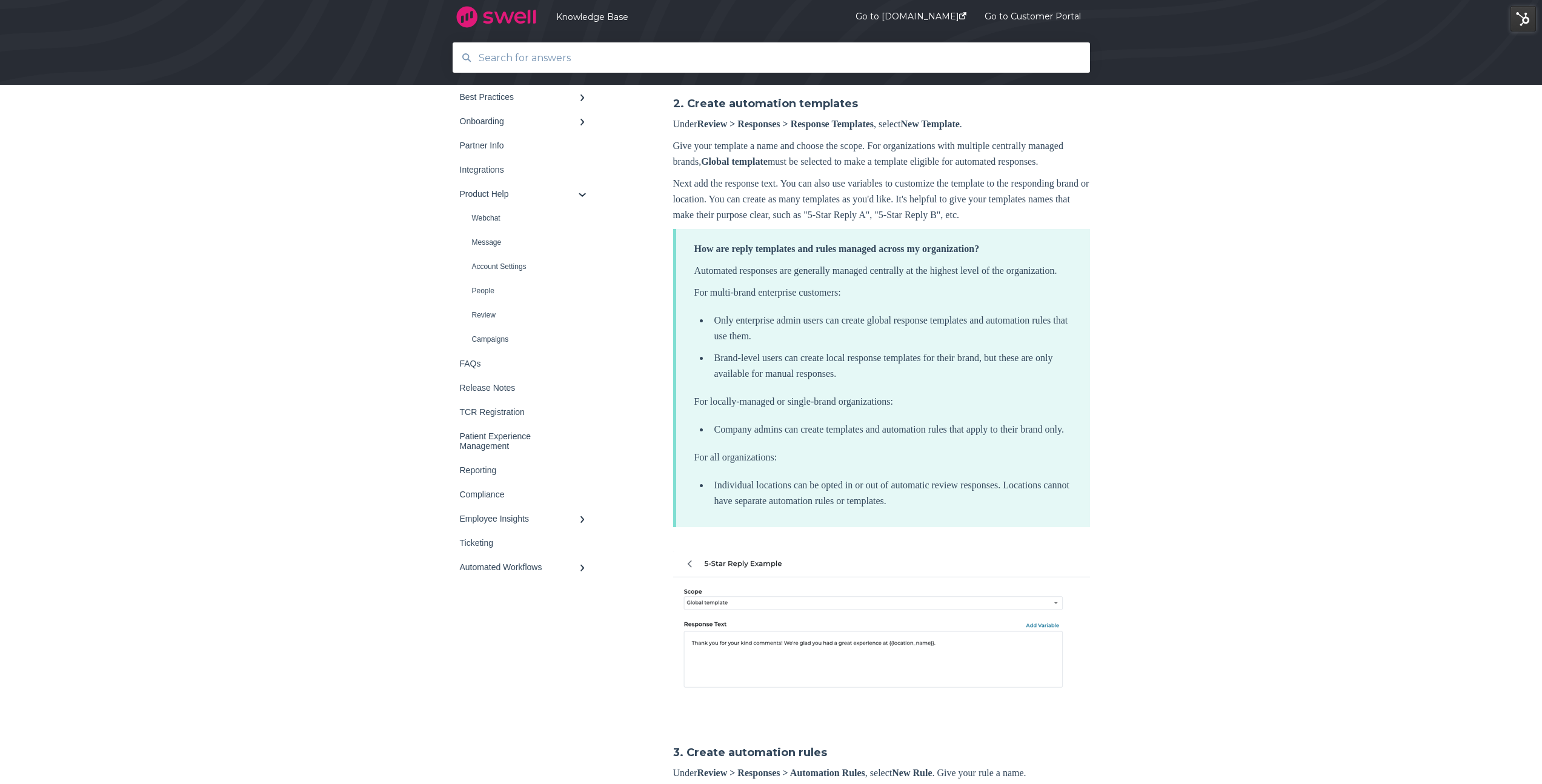
click at [850, 223] on p "Next add the response text. You can also use variables to customize the templat…" at bounding box center [881, 199] width 417 height 47
click at [842, 223] on p "Next add the response text. You can also use variables to customize the templat…" at bounding box center [881, 199] width 417 height 47
click at [898, 223] on p "Next add the response text. You can also use variables to customize the templat…" at bounding box center [881, 199] width 417 height 47
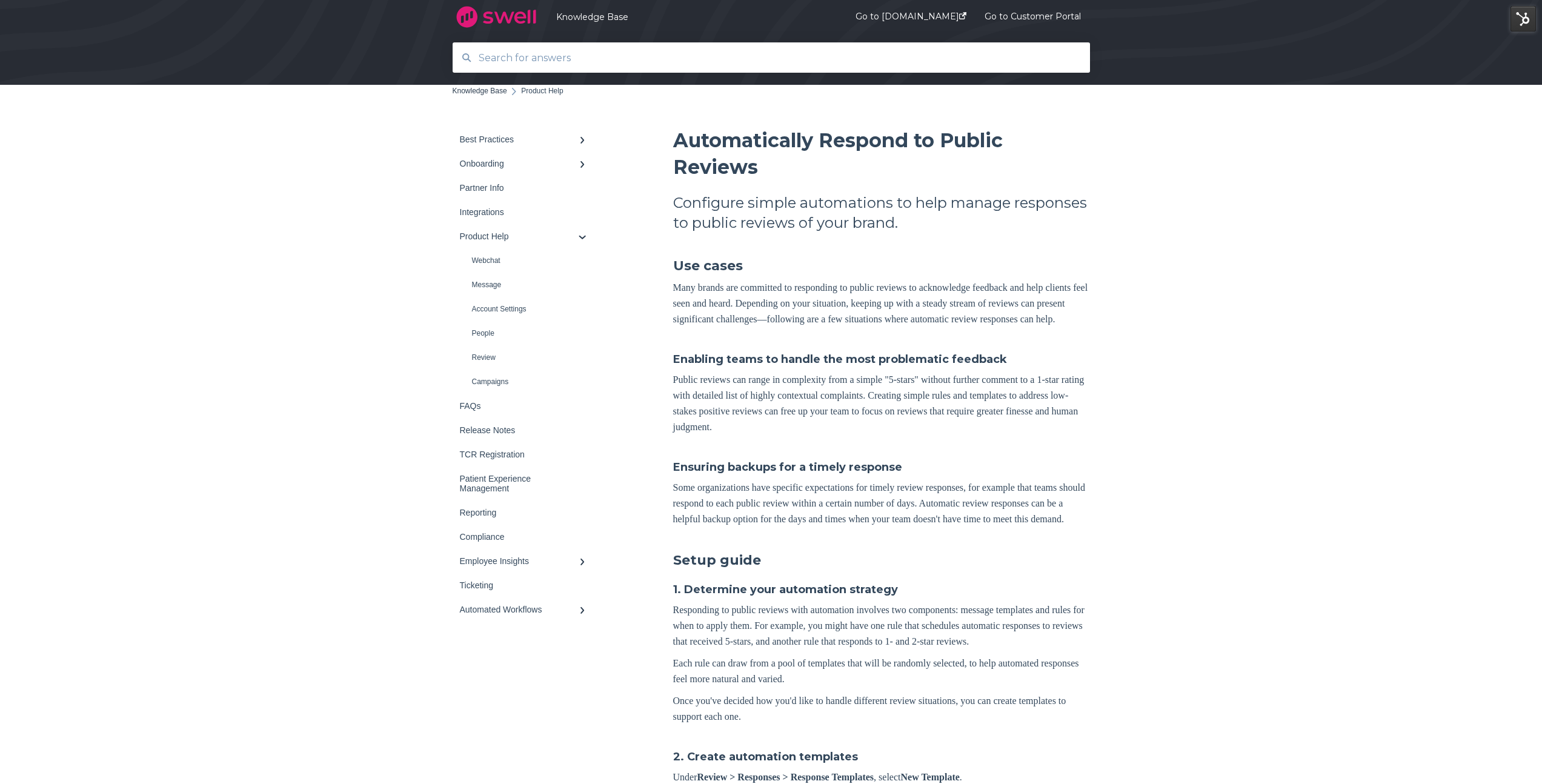
scroll to position [90, 0]
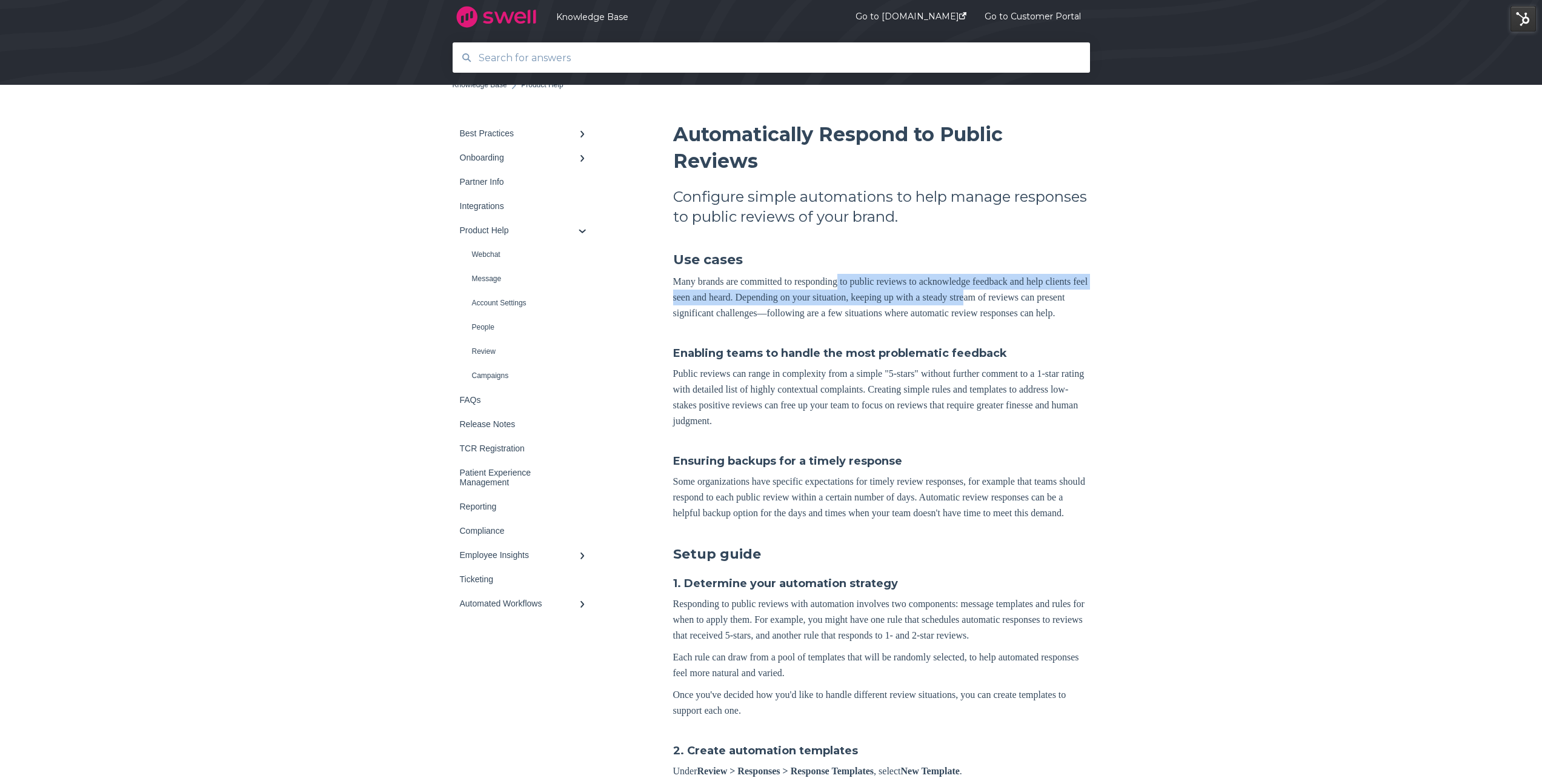
drag, startPoint x: 875, startPoint y: 279, endPoint x: 1040, endPoint y: 291, distance: 165.4
click at [1040, 291] on p "Many brands are committed to responding to public reviews to acknowledge feedba…" at bounding box center [881, 297] width 417 height 47
drag, startPoint x: 1041, startPoint y: 291, endPoint x: 946, endPoint y: 305, distance: 96.0
click at [1042, 291] on p "Many brands are committed to responding to public reviews to acknowledge feedba…" at bounding box center [881, 297] width 417 height 47
drag, startPoint x: 816, startPoint y: 301, endPoint x: 962, endPoint y: 304, distance: 146.0
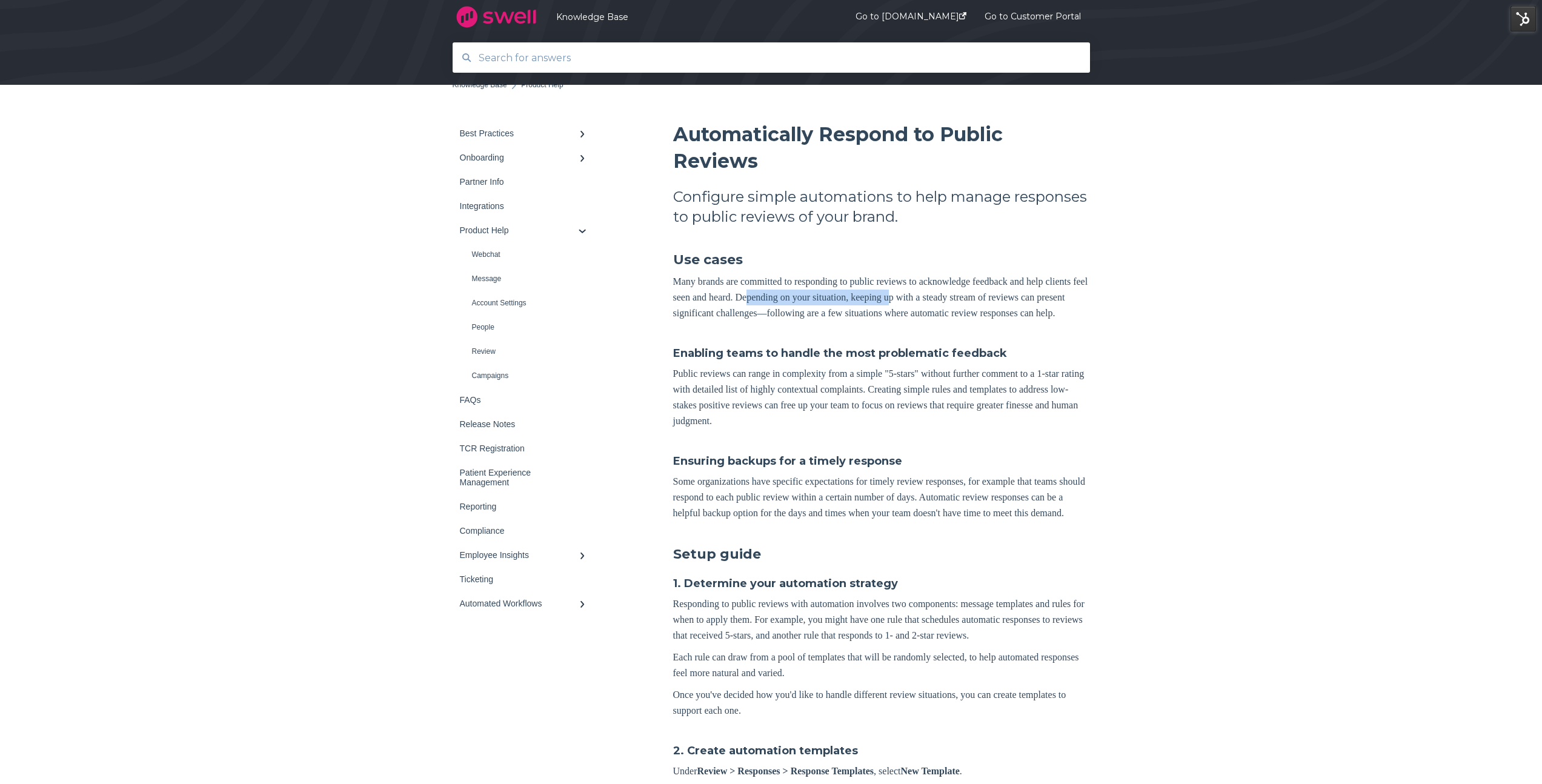
click at [958, 305] on p "Many brands are committed to responding to public reviews to acknowledge feedba…" at bounding box center [881, 297] width 417 height 47
click at [963, 303] on p "Many brands are committed to responding to public reviews to acknowledge feedba…" at bounding box center [881, 297] width 417 height 47
drag, startPoint x: 739, startPoint y: 315, endPoint x: 905, endPoint y: 310, distance: 166.1
click at [904, 310] on p "Many brands are committed to responding to public reviews to acknowledge feedba…" at bounding box center [881, 297] width 417 height 47
click at [907, 310] on p "Many brands are committed to responding to public reviews to acknowledge feedba…" at bounding box center [881, 297] width 417 height 47
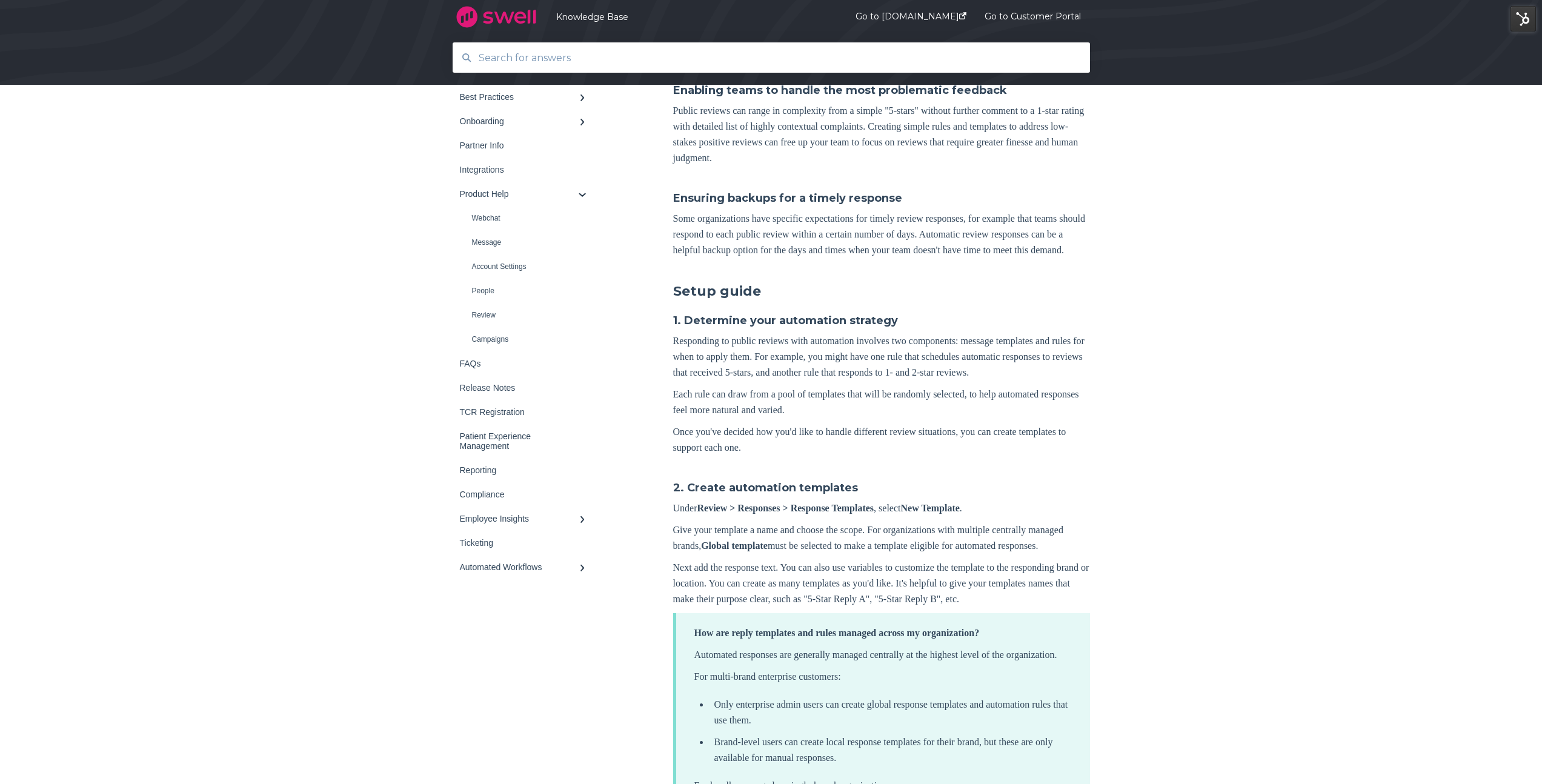
scroll to position [380, 0]
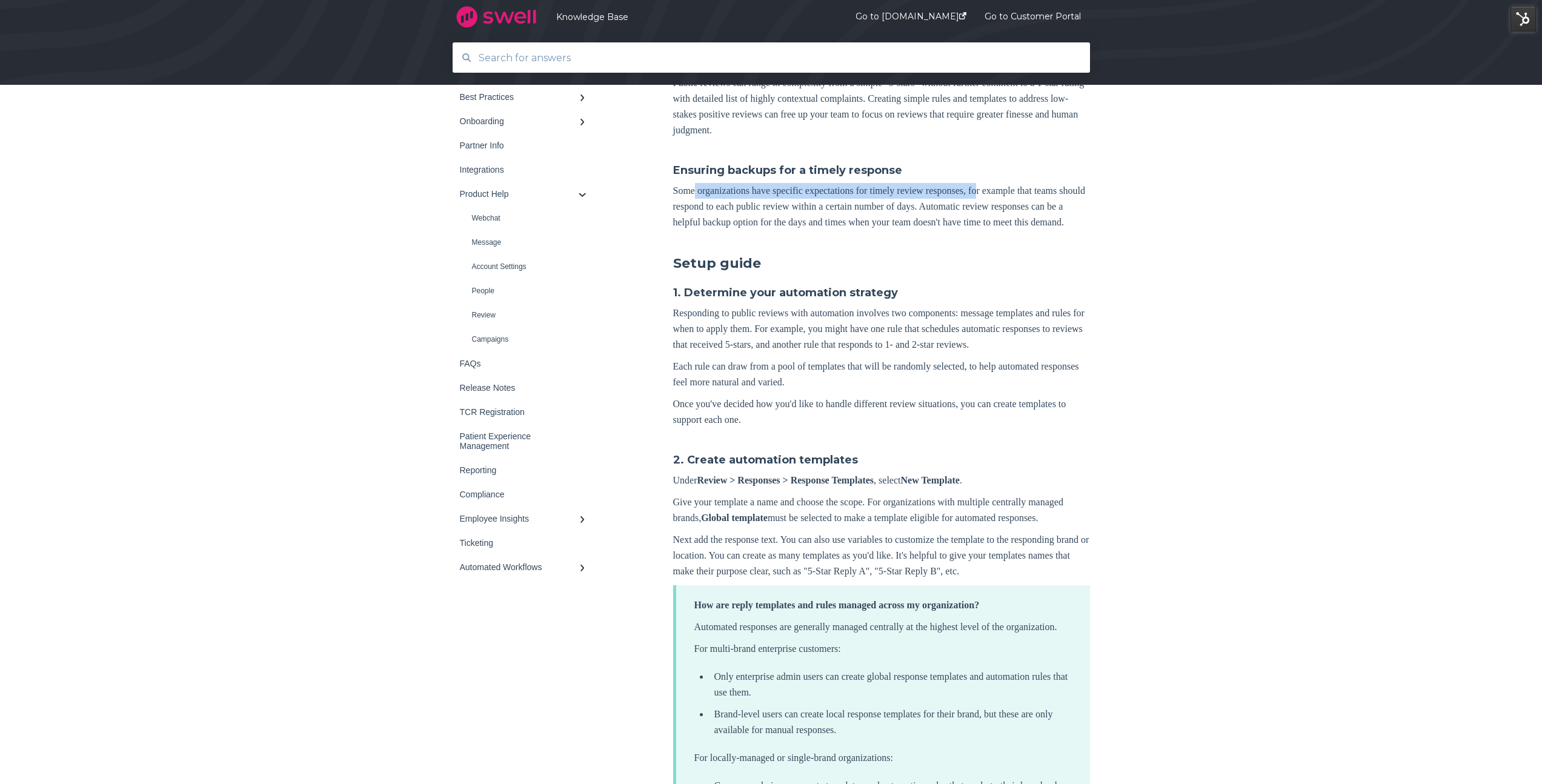
drag, startPoint x: 763, startPoint y: 207, endPoint x: 1002, endPoint y: 205, distance: 239.0
click at [1002, 205] on p "Some organizations have specific expectations for timely review responses, for …" at bounding box center [881, 206] width 417 height 47
click at [972, 225] on p "Some organizations have specific expectations for timely review responses, for …" at bounding box center [881, 206] width 417 height 47
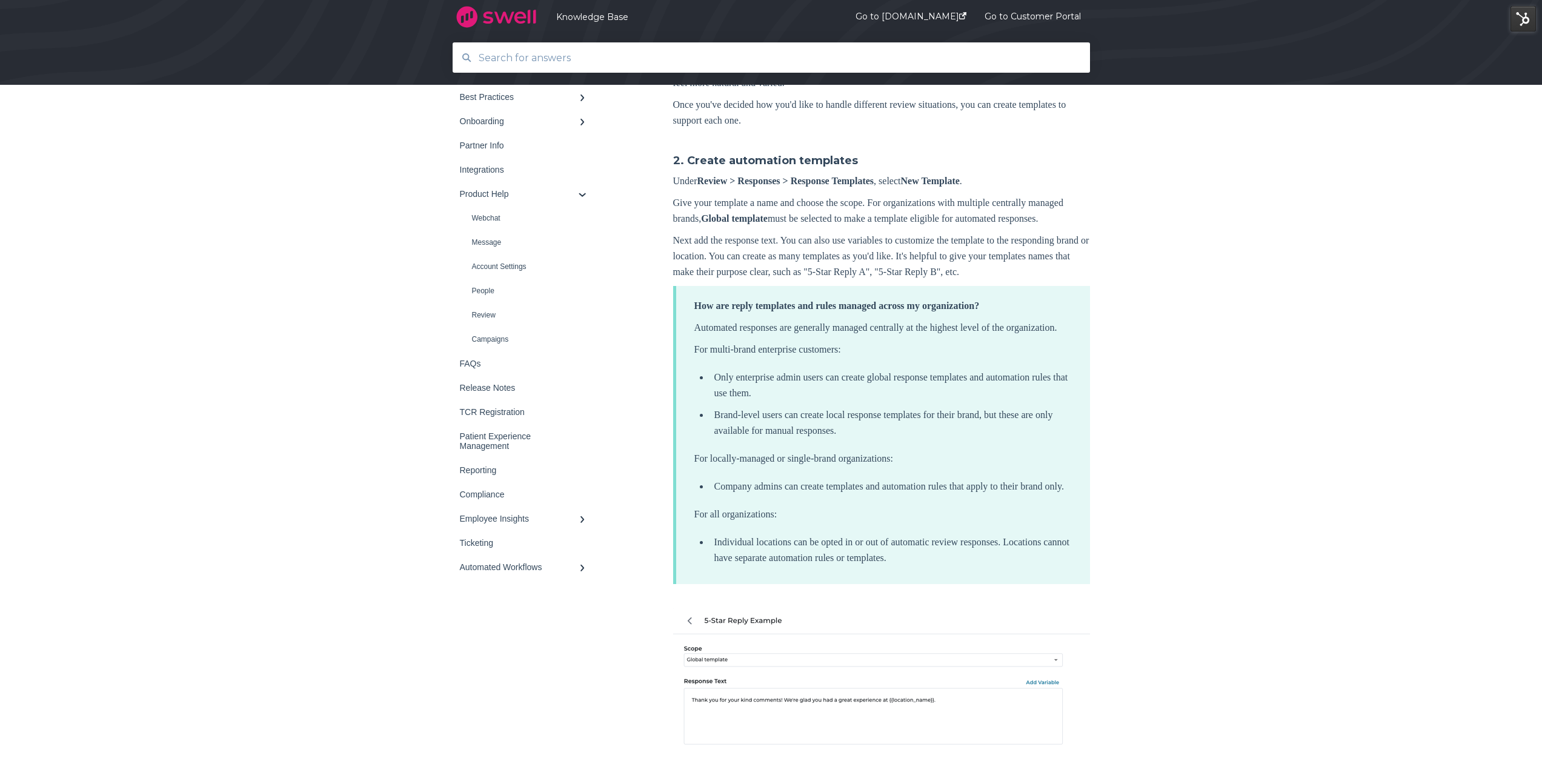
scroll to position [752, 0]
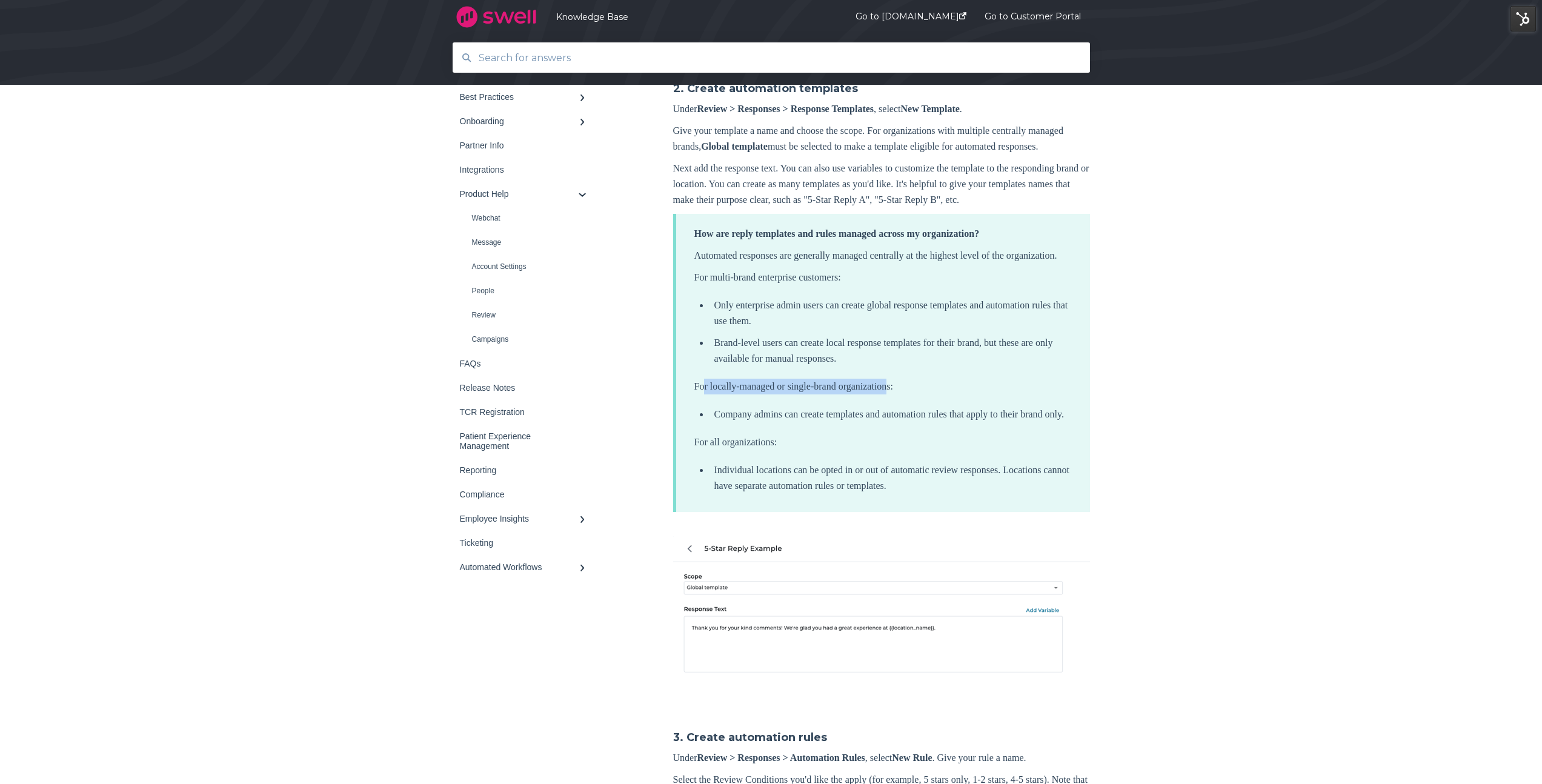
drag, startPoint x: 704, startPoint y: 482, endPoint x: 905, endPoint y: 479, distance: 201.0
click at [905, 394] on p "For locally-managed or single-brand organizations:" at bounding box center [883, 386] width 377 height 16
drag, startPoint x: 738, startPoint y: 511, endPoint x: 911, endPoint y: 507, distance: 173.0
click at [911, 422] on li "Company admins can create templates and automation rules that apply to their br…" at bounding box center [890, 414] width 362 height 16
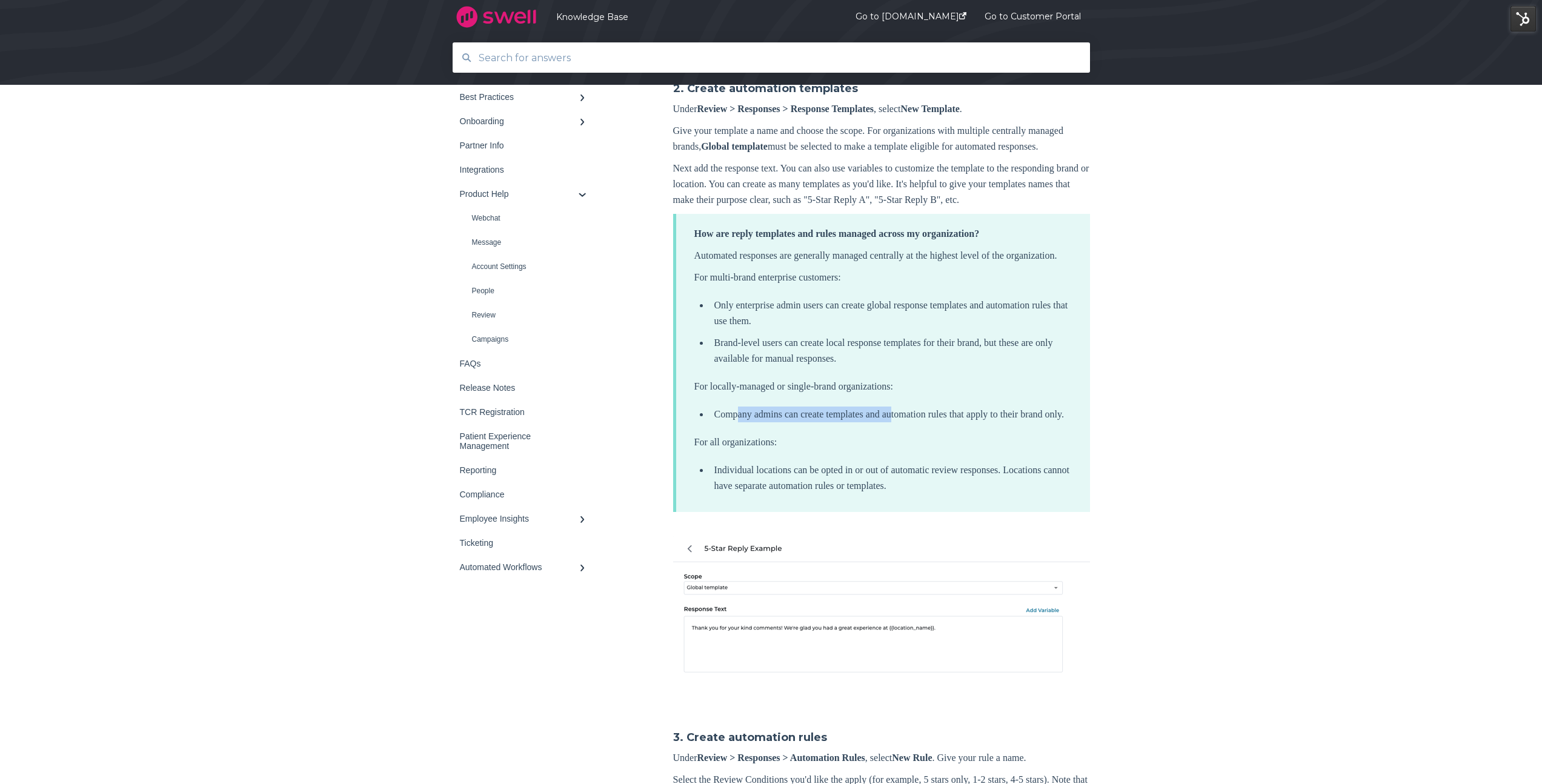
click at [911, 422] on li "Company admins can create templates and automation rules that apply to their br…" at bounding box center [890, 414] width 362 height 16
click at [692, 208] on p "Next add the response text. You can also use variables to customize the templat…" at bounding box center [881, 184] width 417 height 47
drag, startPoint x: 711, startPoint y: 235, endPoint x: 753, endPoint y: 235, distance: 42.0
click at [753, 208] on p "Next add the response text. You can also use variables to customize the templat…" at bounding box center [881, 184] width 417 height 47
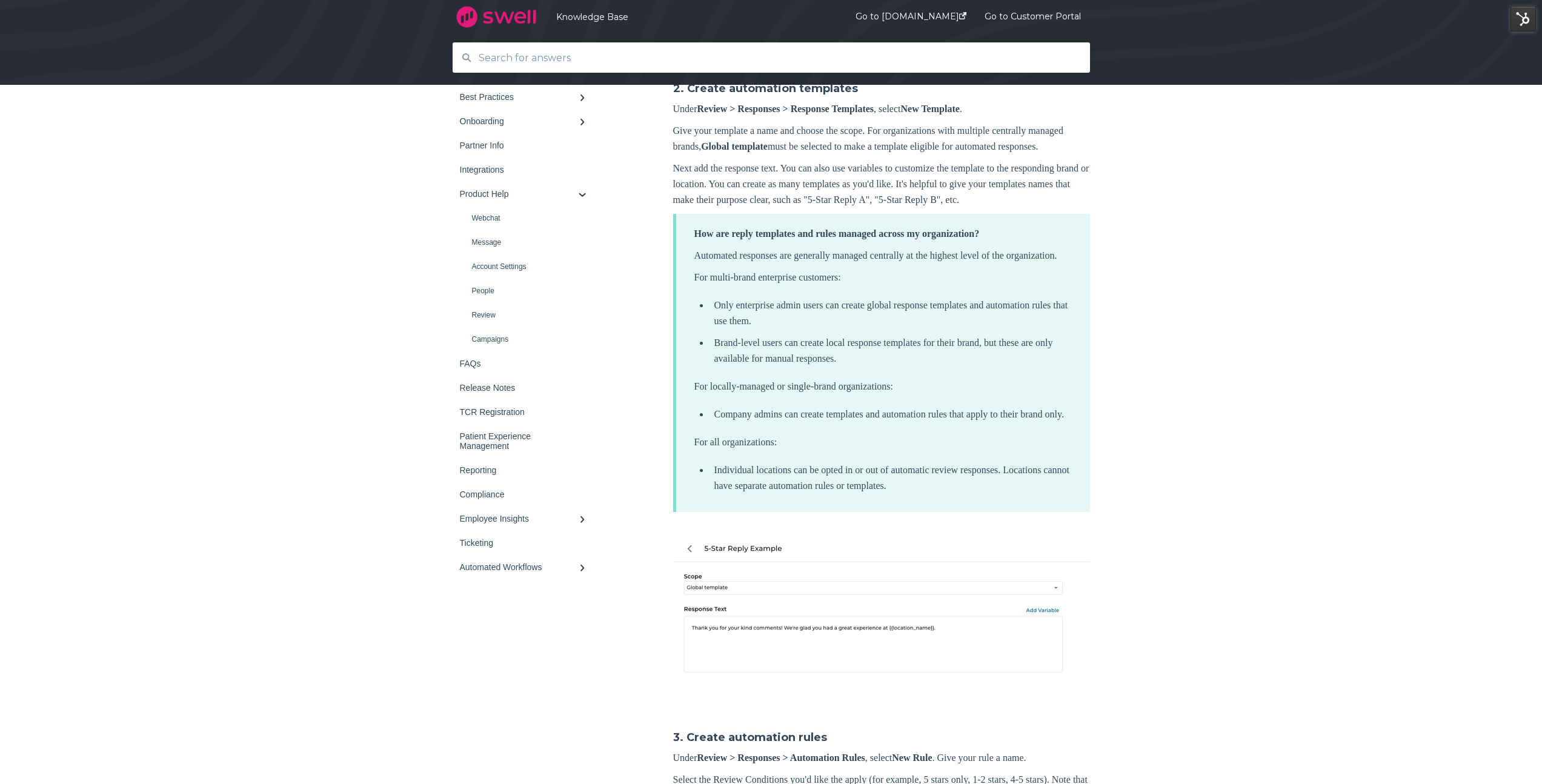
click at [748, 394] on p "For locally-managed or single-brand organizations:" at bounding box center [883, 386] width 377 height 16
drag, startPoint x: 755, startPoint y: 512, endPoint x: 854, endPoint y: 510, distance: 99.0
click at [854, 422] on li "Company admins can create templates and automation rules that apply to their br…" at bounding box center [890, 414] width 362 height 16
drag, startPoint x: 723, startPoint y: 506, endPoint x: 816, endPoint y: 506, distance: 93.0
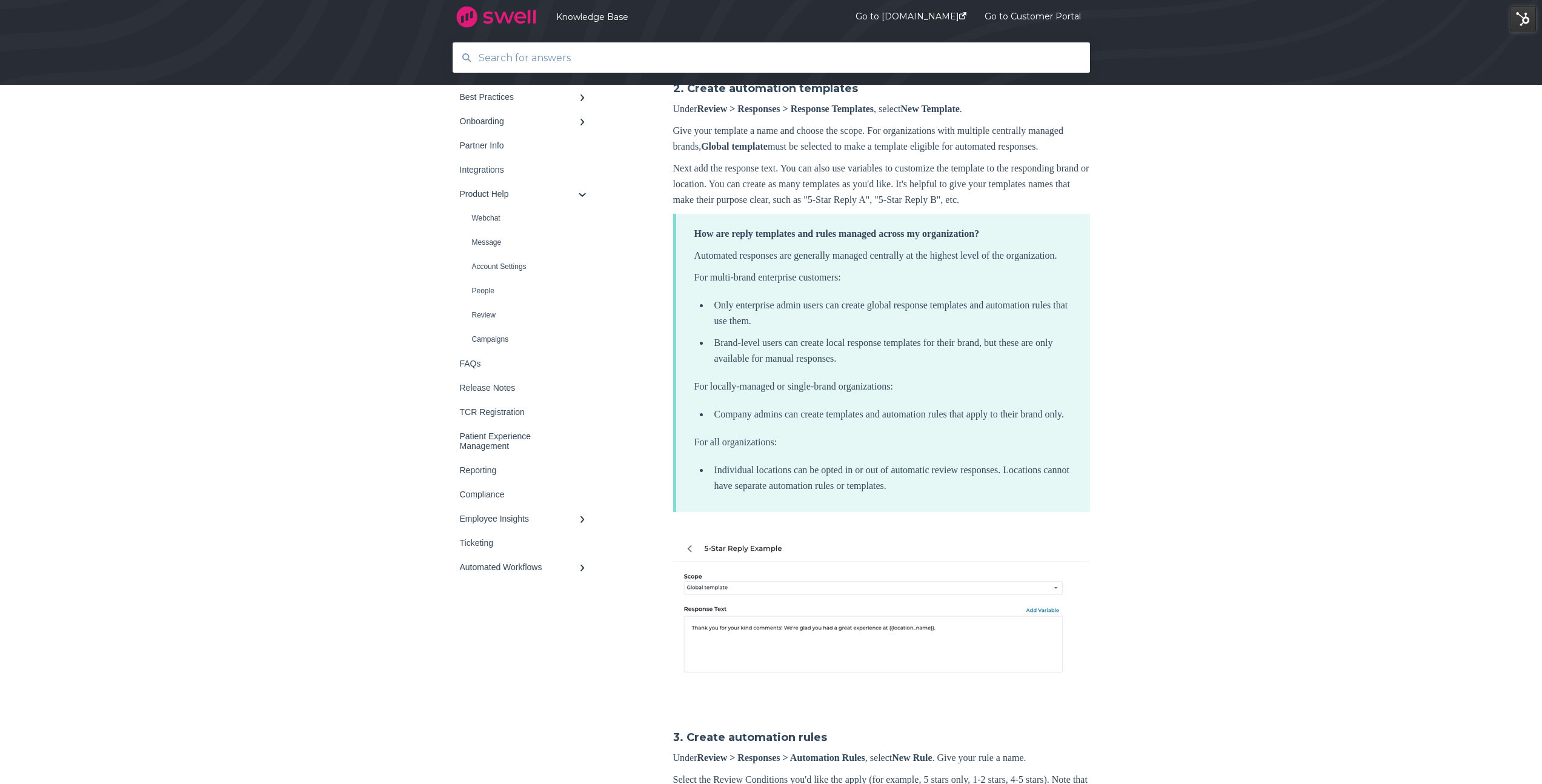
click at [816, 422] on li "Company admins can create templates and automation rules that apply to their br…" at bounding box center [890, 414] width 362 height 16
click at [738, 422] on li "Company admins can create templates and automation rules that apply to their br…" at bounding box center [890, 414] width 362 height 16
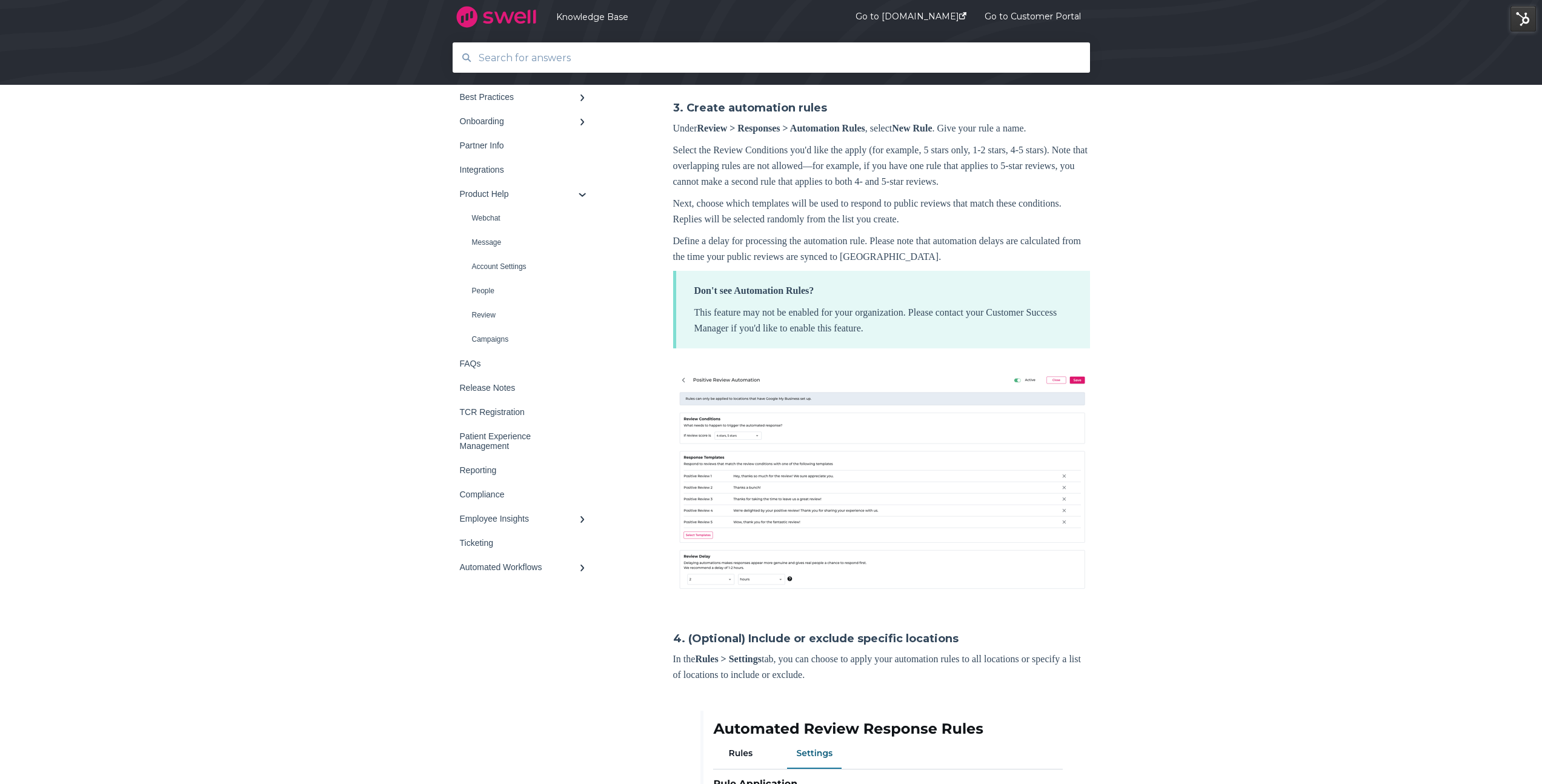
scroll to position [1408, 0]
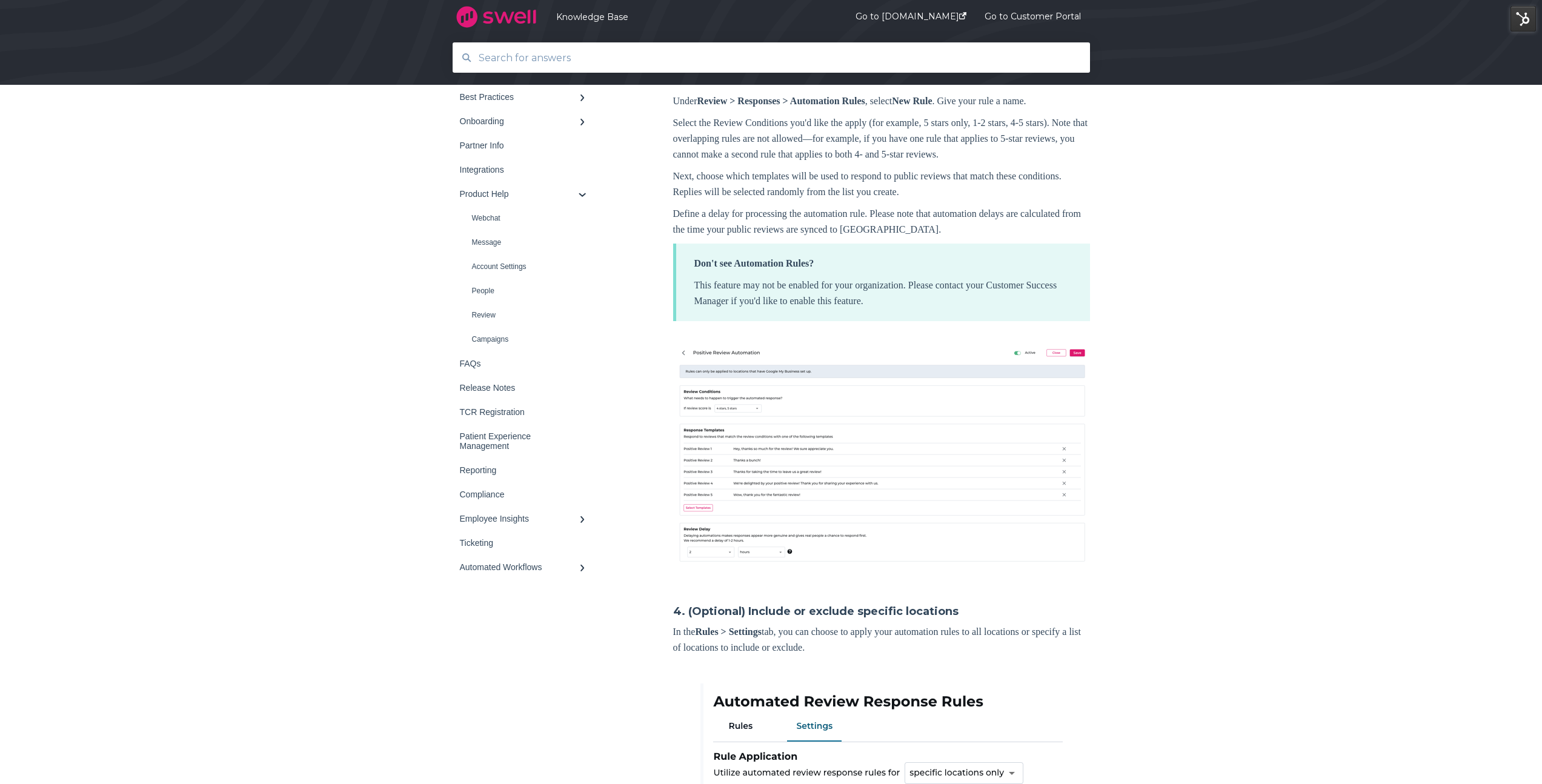
click at [790, 546] on img at bounding box center [881, 454] width 417 height 218
click at [853, 309] on p "This feature may not be enabled for your organization. Please contact your Cust…" at bounding box center [883, 293] width 377 height 32
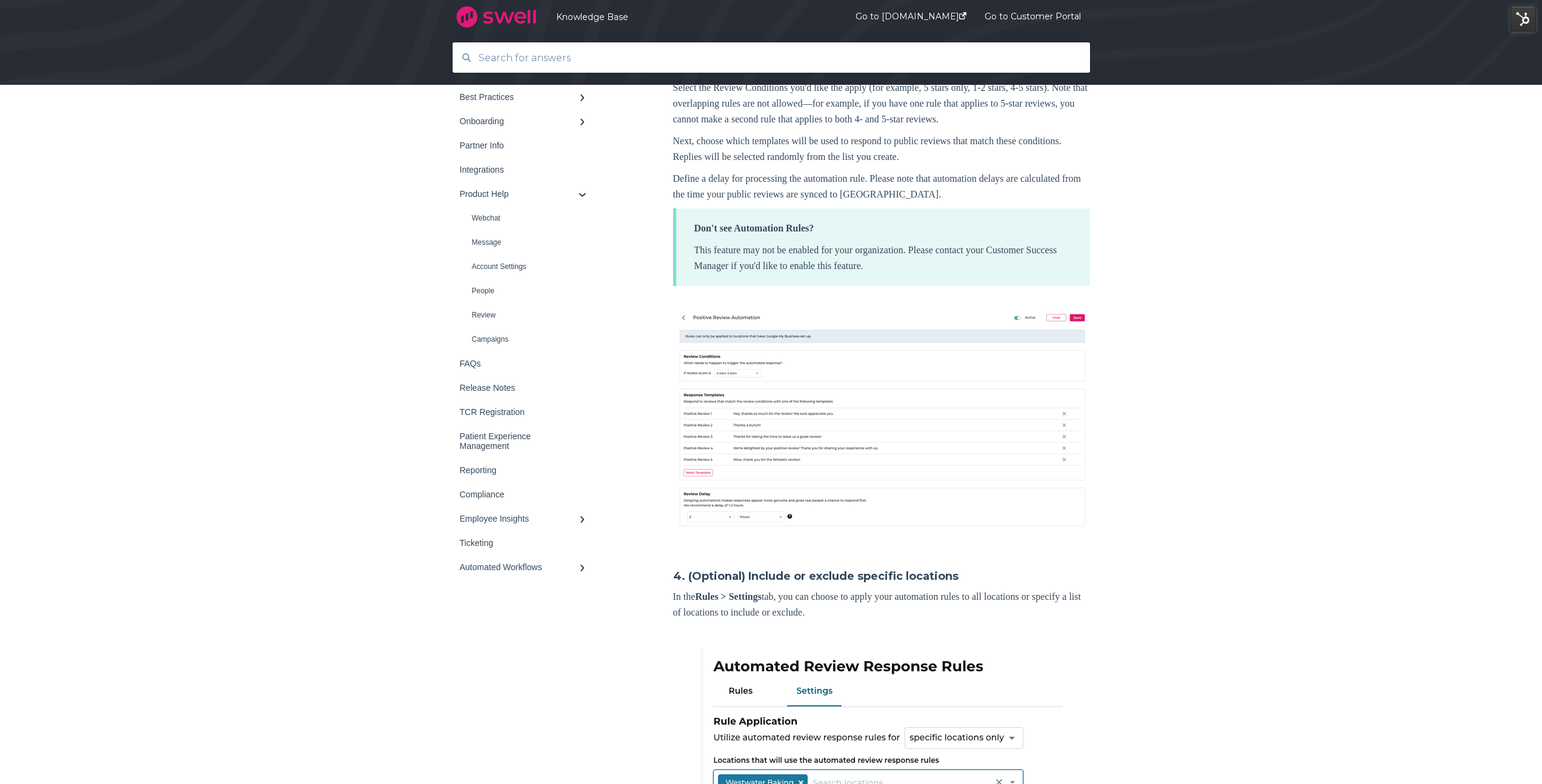
scroll to position [1441, 0]
